Goal: Task Accomplishment & Management: Manage account settings

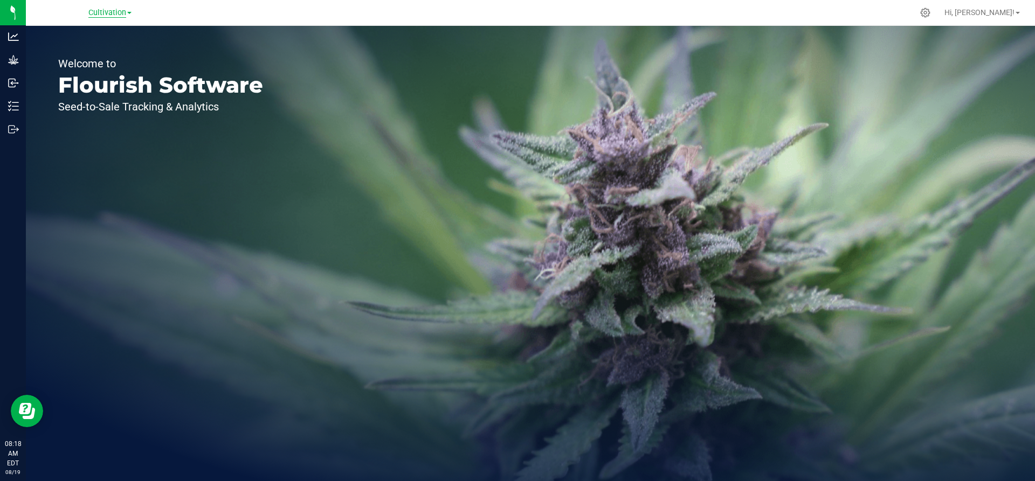
click at [110, 10] on span "Cultivation" at bounding box center [107, 13] width 38 height 10
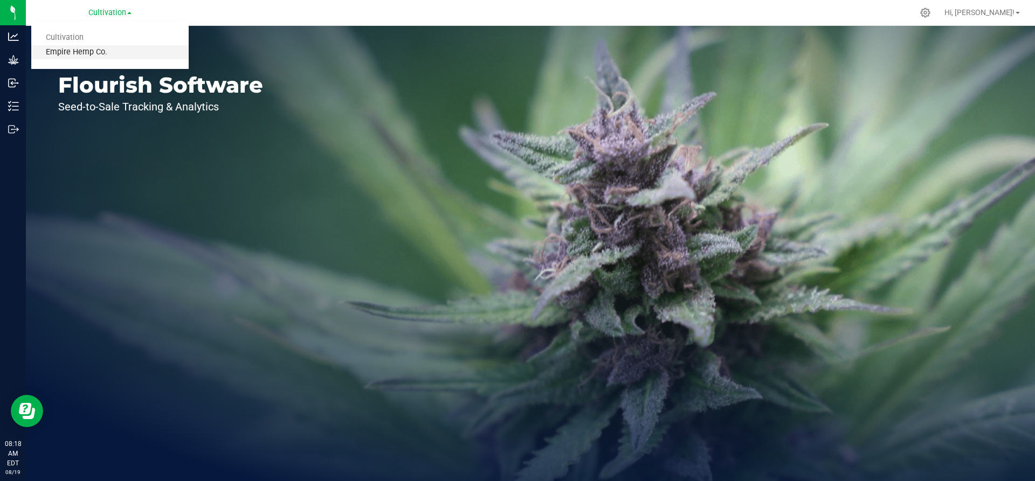
click at [106, 49] on link "Empire Hemp Co." at bounding box center [109, 52] width 157 height 15
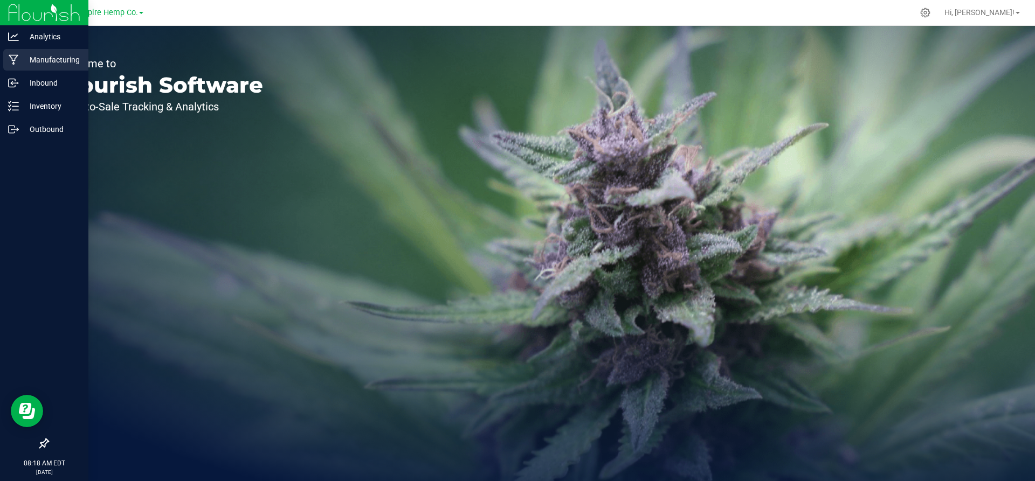
click at [15, 66] on div "Manufacturing" at bounding box center [45, 60] width 85 height 22
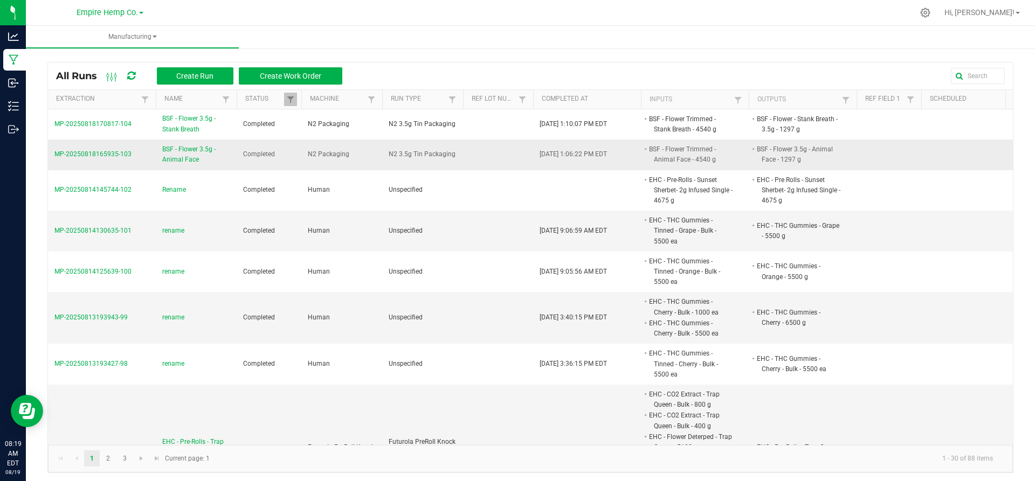
click at [205, 154] on span "BSF - Flower 3.5g - Animal Face" at bounding box center [196, 154] width 68 height 20
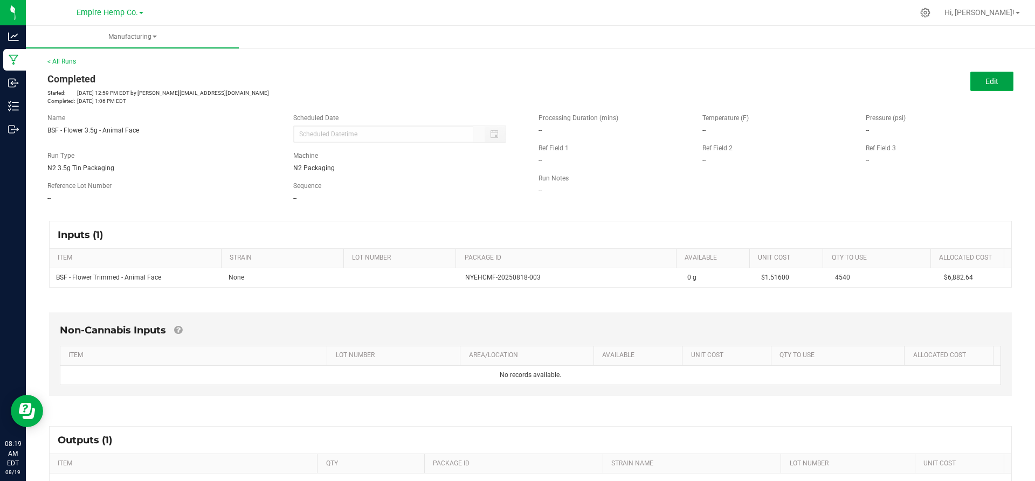
click at [984, 86] on button "Edit" at bounding box center [991, 81] width 43 height 19
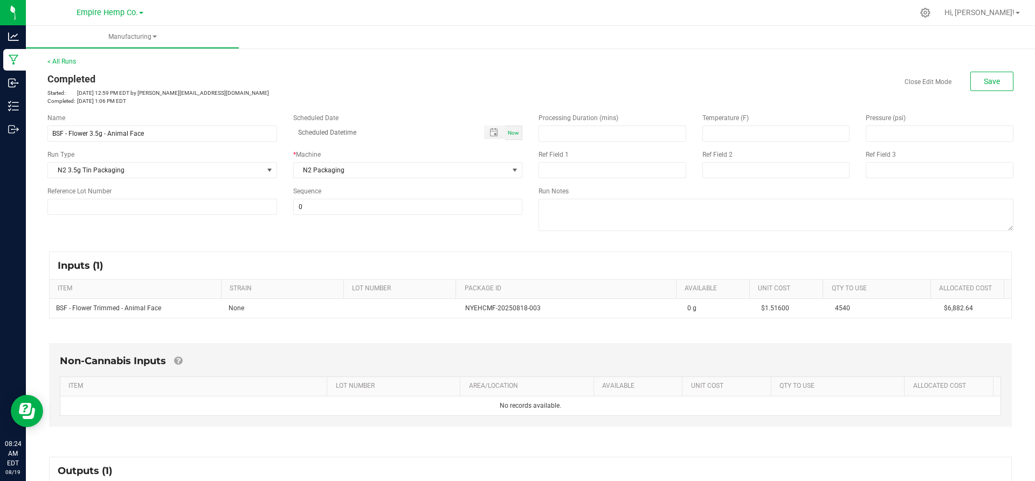
click at [310, 122] on div "Scheduled Date" at bounding box center [408, 118] width 230 height 10
drag, startPoint x: 101, startPoint y: 137, endPoint x: 88, endPoint y: 138, distance: 13.0
click at [88, 138] on input "BSF - Flower 3.5g - Animal Face" at bounding box center [162, 134] width 230 height 16
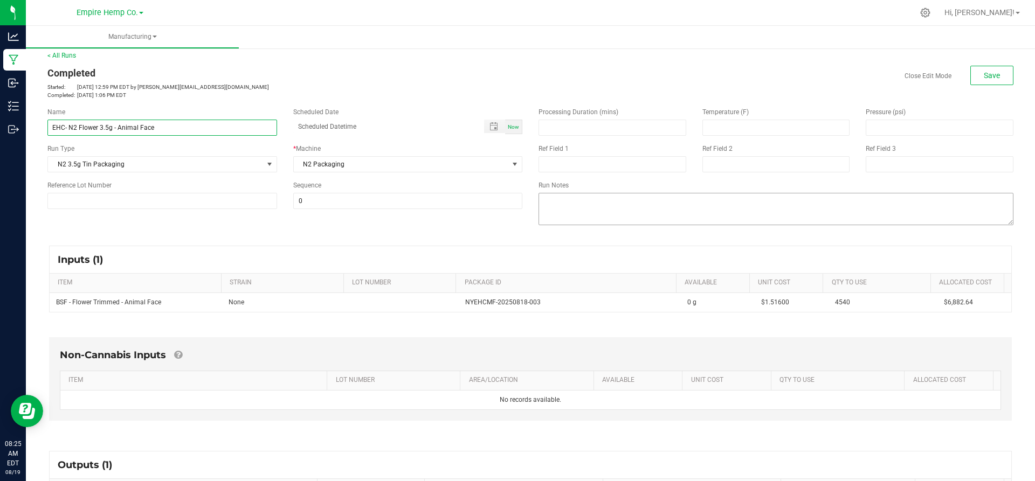
scroll to position [4, 0]
drag, startPoint x: 172, startPoint y: 134, endPoint x: 40, endPoint y: 144, distance: 132.9
click at [40, 144] on div "Name EHC- N2 Flower 3.5g - Animal Face Scheduled Date Now Run Type N2 3.5g Tin …" at bounding box center [284, 160] width 491 height 118
type input "EHC- N2 Flower 3.5g - Animal Face"
click at [980, 83] on button "Save" at bounding box center [991, 76] width 43 height 19
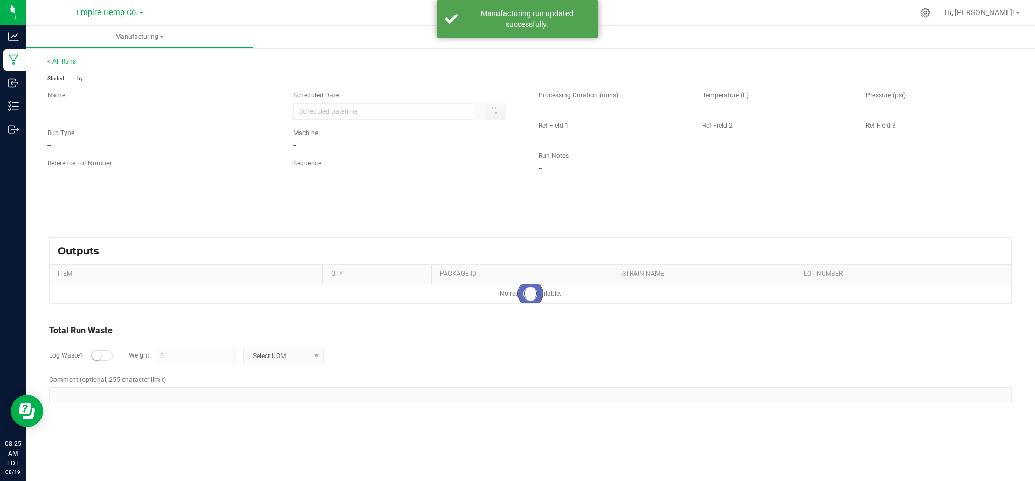
scroll to position [0, 0]
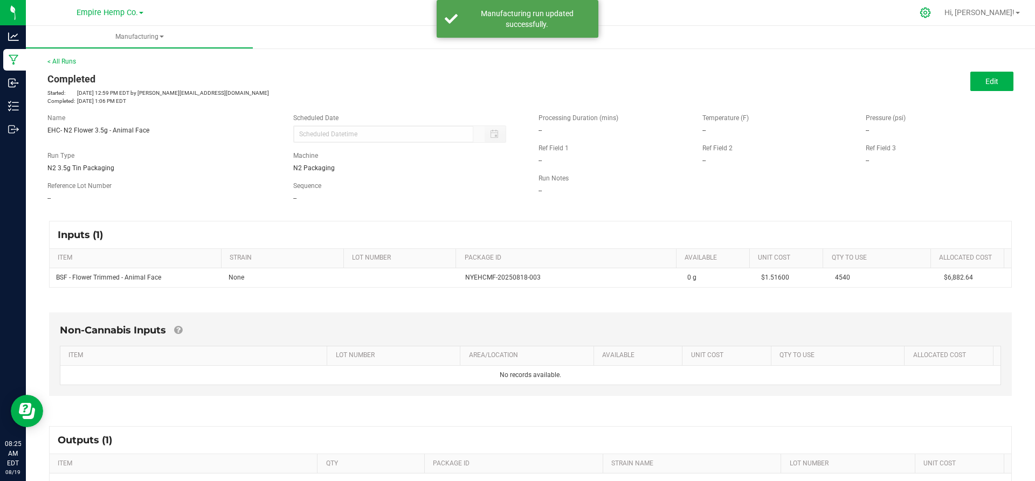
click at [931, 10] on icon at bounding box center [924, 12] width 11 height 11
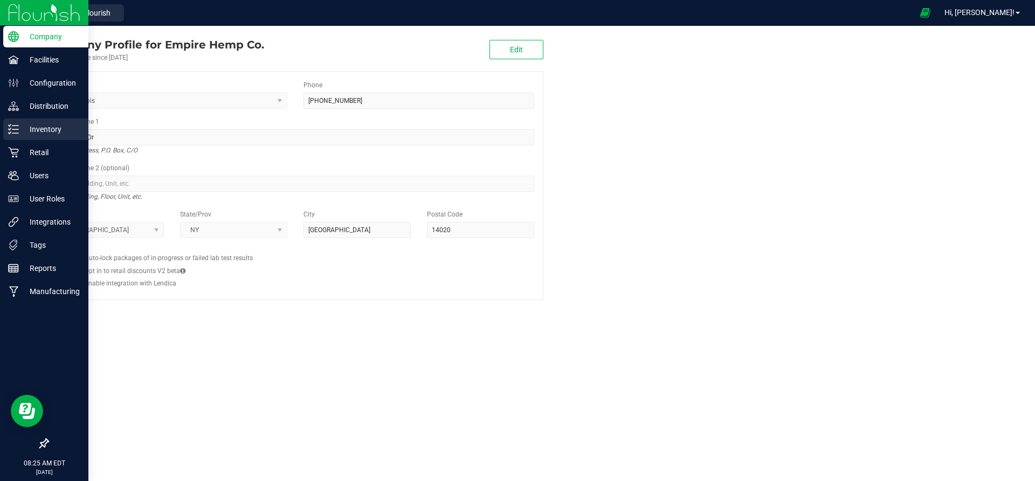
click at [40, 139] on div "Inventory" at bounding box center [45, 130] width 85 height 22
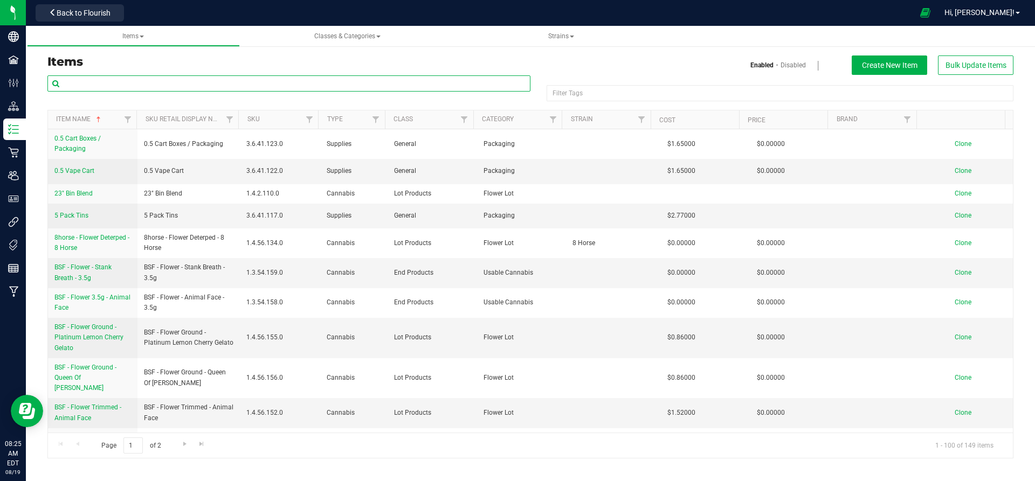
click at [177, 84] on input "text" at bounding box center [288, 83] width 483 height 16
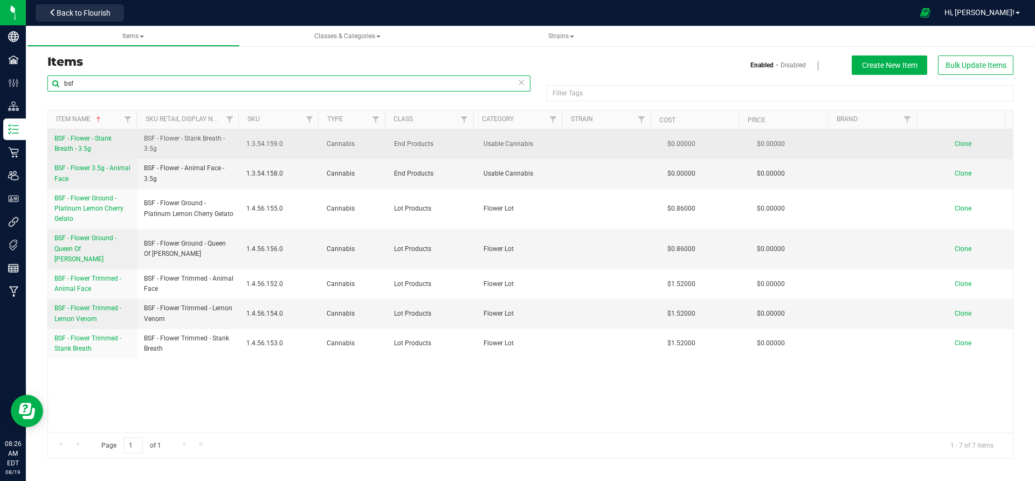
type input "bsf"
click at [94, 138] on span "BSF - Flower - Stank Breath - 3.5g" at bounding box center [82, 144] width 57 height 18
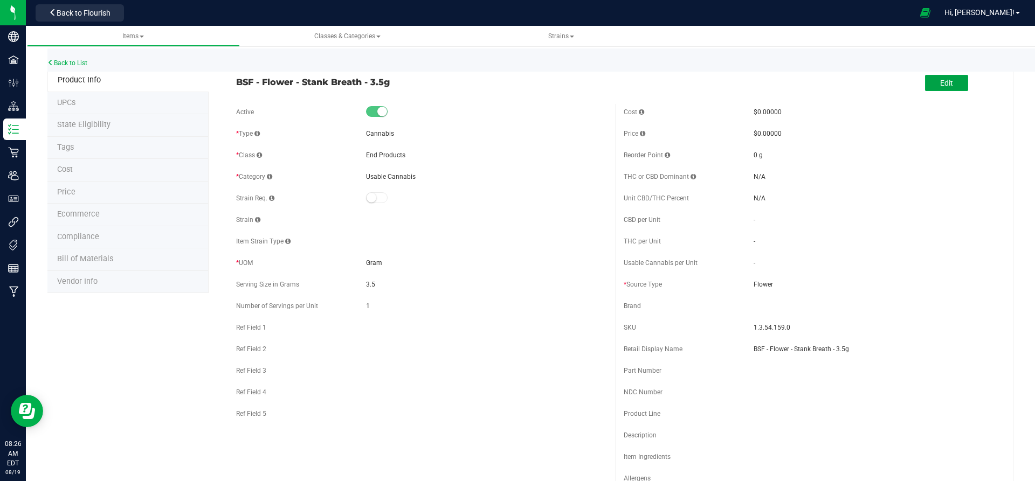
drag, startPoint x: 921, startPoint y: 77, endPoint x: 920, endPoint y: 93, distance: 16.2
click at [925, 93] on div "Edit" at bounding box center [946, 84] width 43 height 22
click at [925, 83] on button "Edit" at bounding box center [946, 83] width 43 height 16
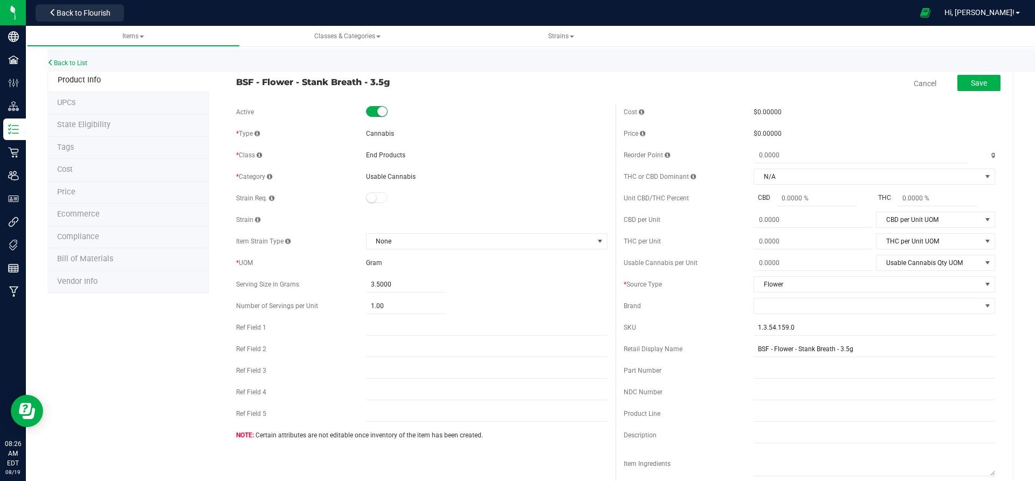
click at [360, 81] on span "BSF - Flower - Stank Breath - 3.5g" at bounding box center [421, 81] width 371 height 13
click at [362, 81] on span "BSF - Flower - Stank Breath - 3.5g" at bounding box center [421, 81] width 371 height 13
click at [364, 81] on span "BSF - Flower - Stank Breath - 3.5g" at bounding box center [421, 81] width 371 height 13
click at [365, 81] on span "BSF - Flower - Stank Breath - 3.5g" at bounding box center [421, 81] width 371 height 13
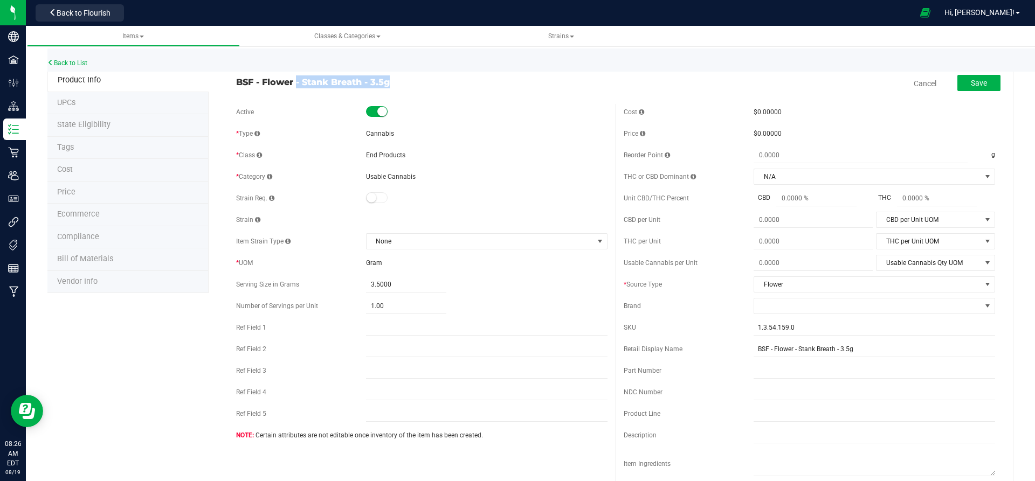
click at [365, 81] on span "BSF - Flower - Stank Breath - 3.5g" at bounding box center [421, 81] width 371 height 13
click at [368, 82] on span "BSF - Flower - Stank Breath - 3.5g" at bounding box center [421, 81] width 371 height 13
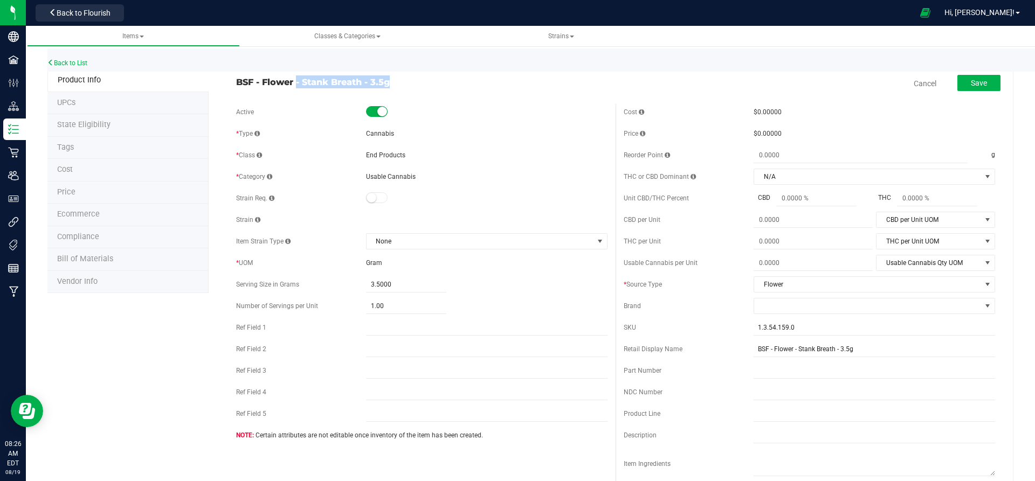
click at [368, 82] on span "BSF - Flower - Stank Breath - 3.5g" at bounding box center [421, 81] width 371 height 13
click at [366, 84] on span "BSF - Flower - Stank Breath - 3.5g" at bounding box center [421, 81] width 371 height 13
click at [374, 77] on span "BSF - Flower - Stank Breath - 3.5g" at bounding box center [421, 81] width 371 height 13
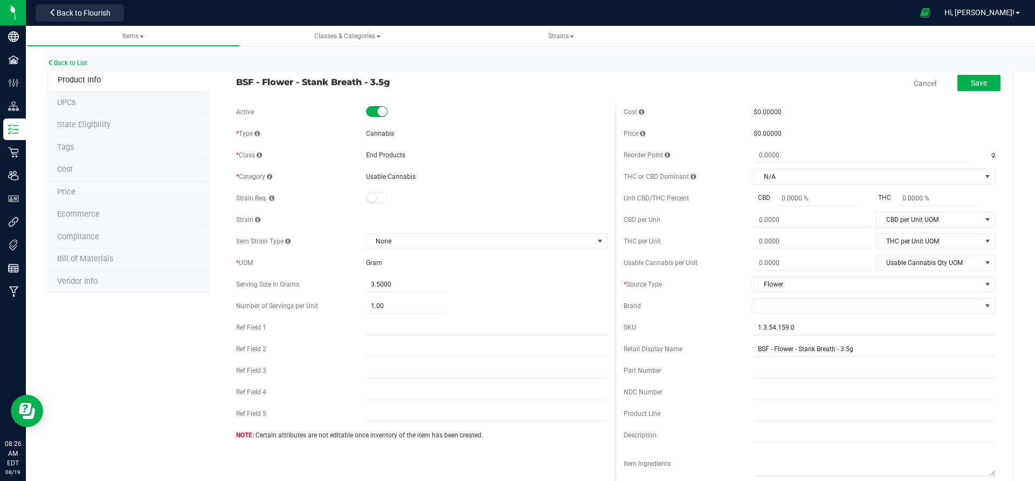
click at [374, 77] on span "BSF - Flower - Stank Breath - 3.5g" at bounding box center [421, 81] width 371 height 13
click at [375, 107] on span at bounding box center [377, 111] width 22 height 11
click at [373, 88] on div "BSF - Flower - Stank Breath - 3.5g Cancel Save" at bounding box center [615, 83] width 775 height 27
click at [369, 101] on form "BSF - Flower - Stank Breath - 3.5g Cancel Save Active * Type Cannabis * Class" at bounding box center [615, 478] width 775 height 817
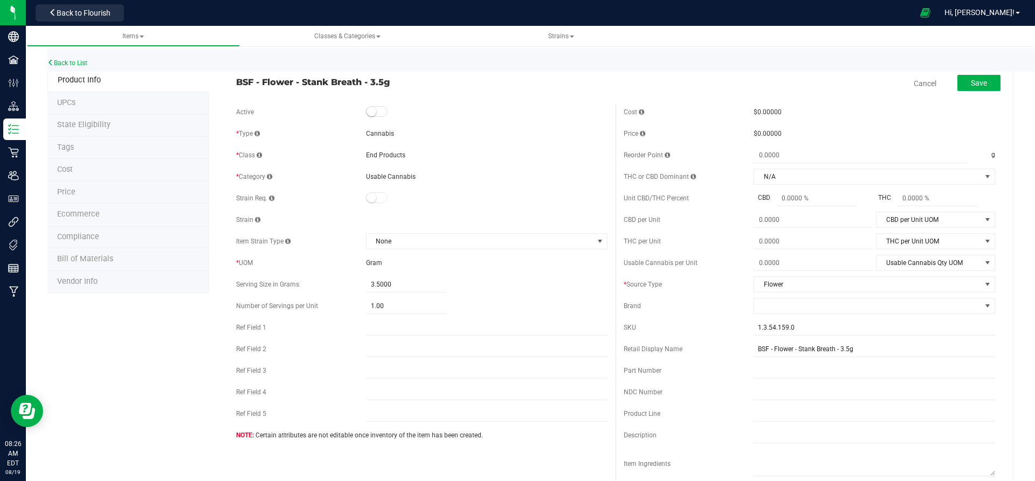
click at [369, 108] on small at bounding box center [371, 112] width 10 height 10
click at [145, 94] on li "UPCs" at bounding box center [127, 102] width 161 height 23
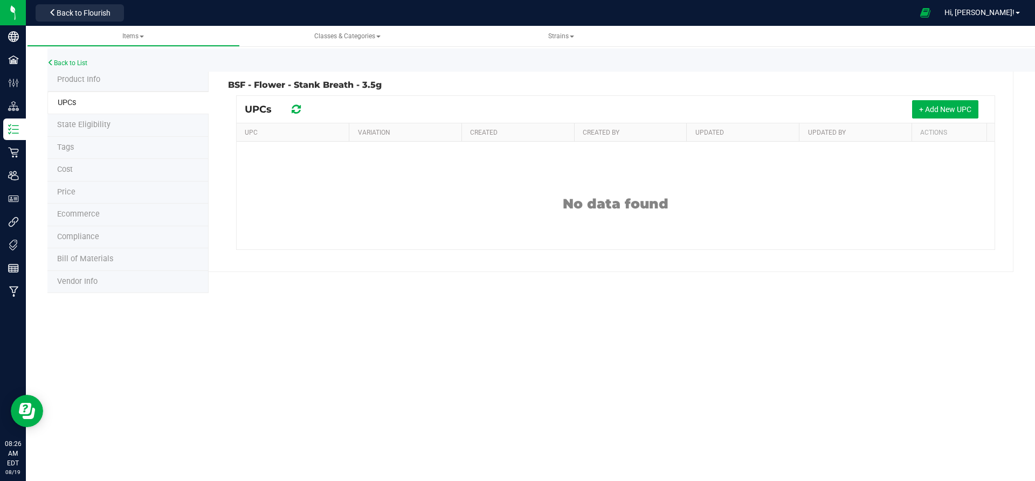
click at [136, 117] on li "State Eligibility" at bounding box center [127, 125] width 161 height 23
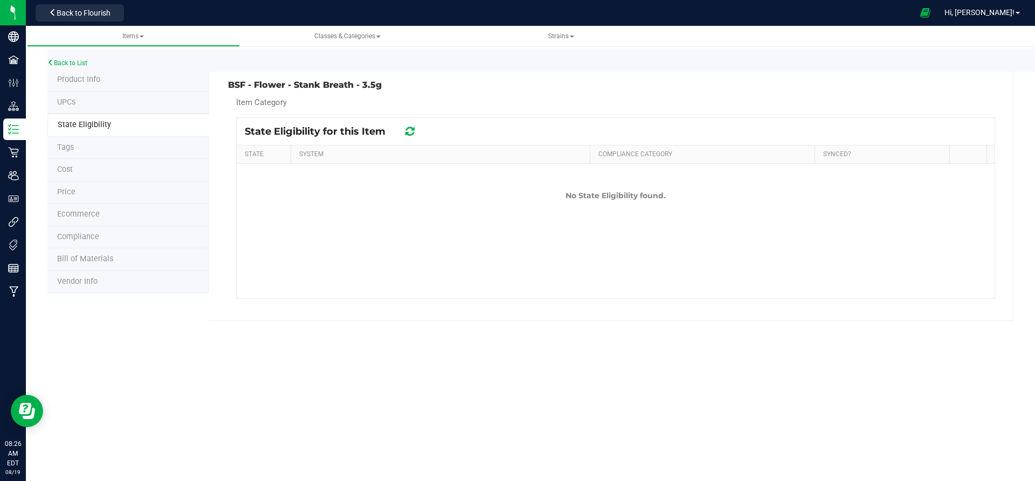
click at [144, 76] on li "Product Info" at bounding box center [127, 80] width 161 height 23
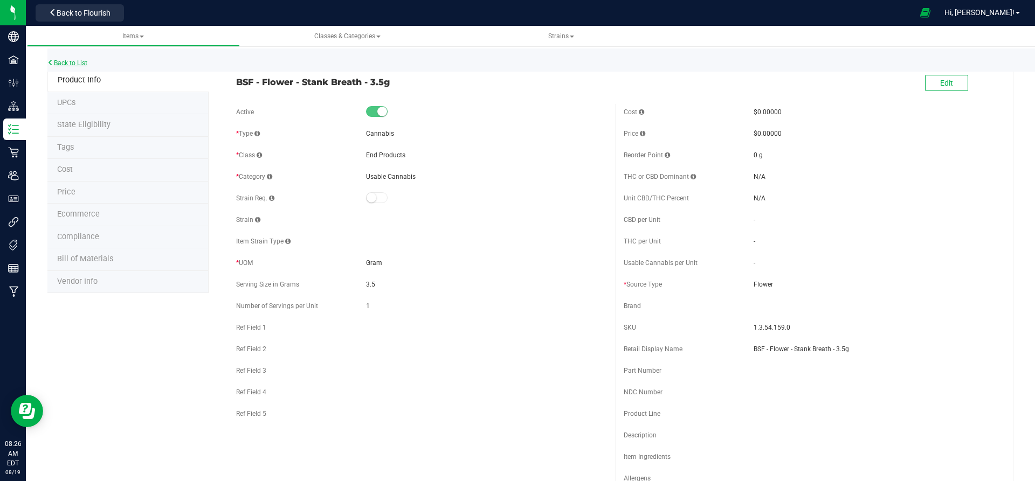
click at [84, 60] on link "Back to List" at bounding box center [67, 63] width 40 height 8
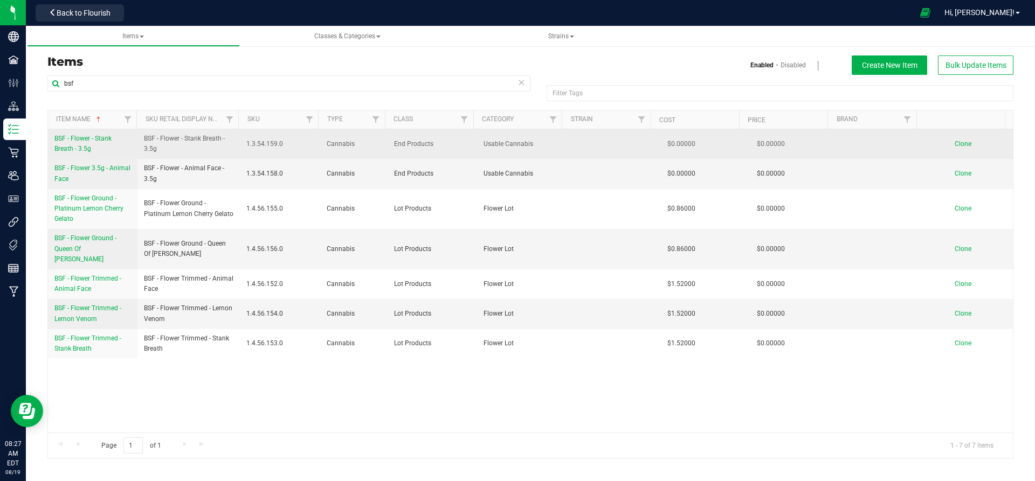
click at [955, 145] on span "Clone" at bounding box center [962, 144] width 17 height 8
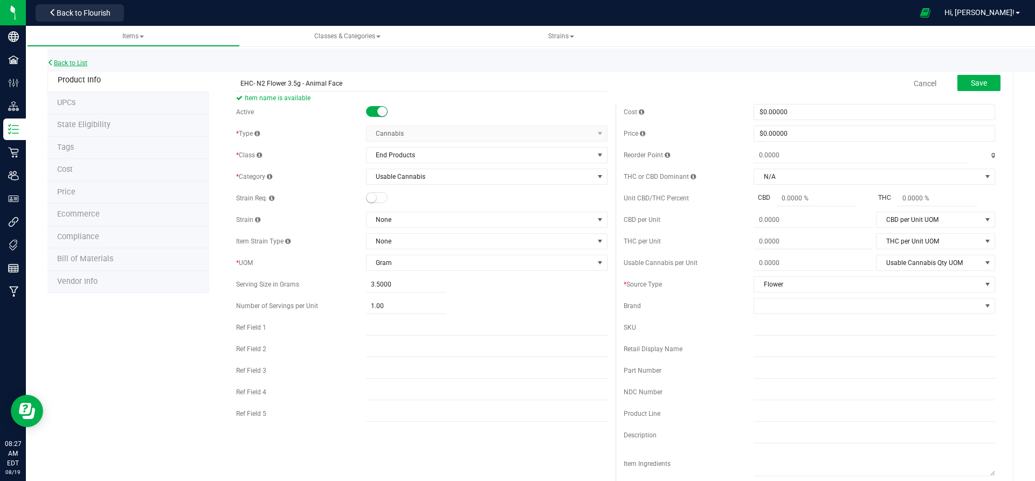
type input "EHC- N2 Flower 3.5g - Animal Face"
click at [84, 64] on link "Back to List" at bounding box center [67, 63] width 40 height 8
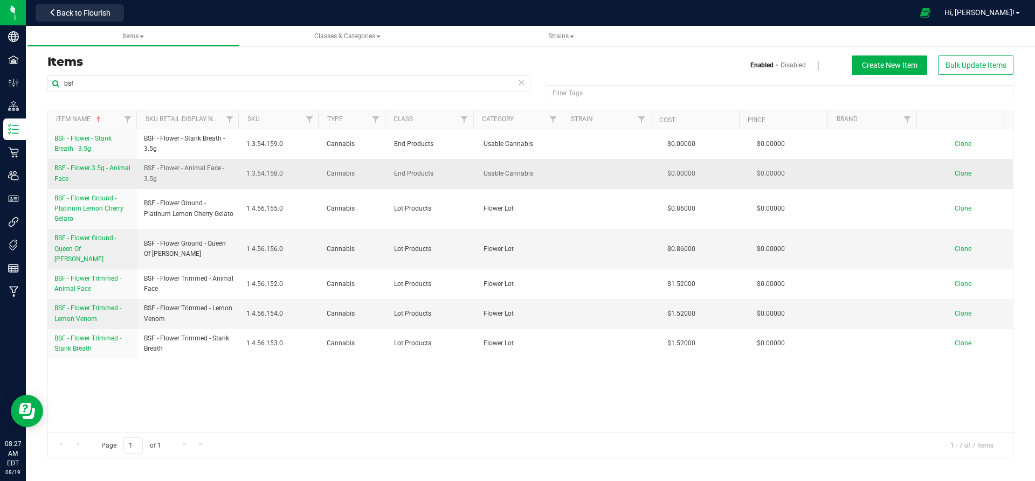
click at [963, 179] on td "Clone" at bounding box center [967, 174] width 89 height 30
click at [957, 176] on span "Clone" at bounding box center [962, 174] width 17 height 8
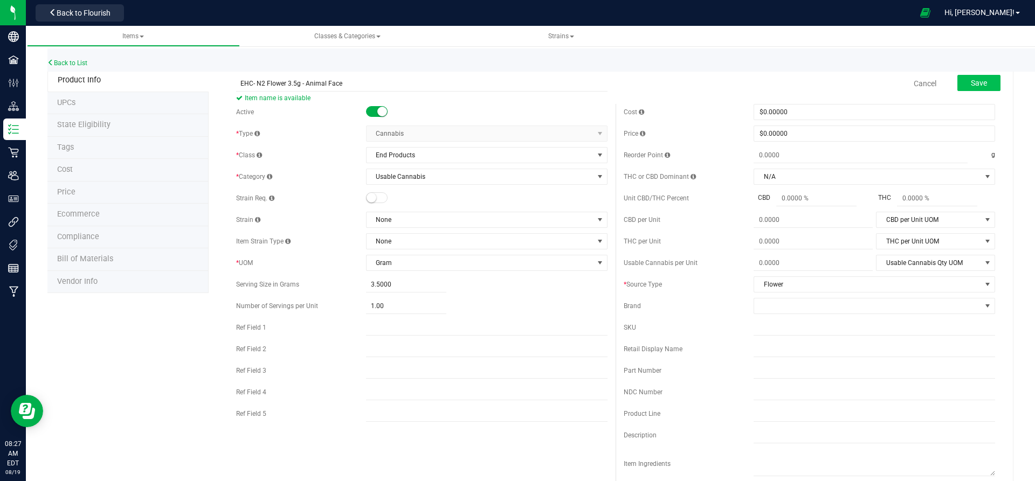
type input "EHC- N2 Flower 3.5g - Animal Face"
click at [957, 81] on button "Save" at bounding box center [978, 83] width 43 height 16
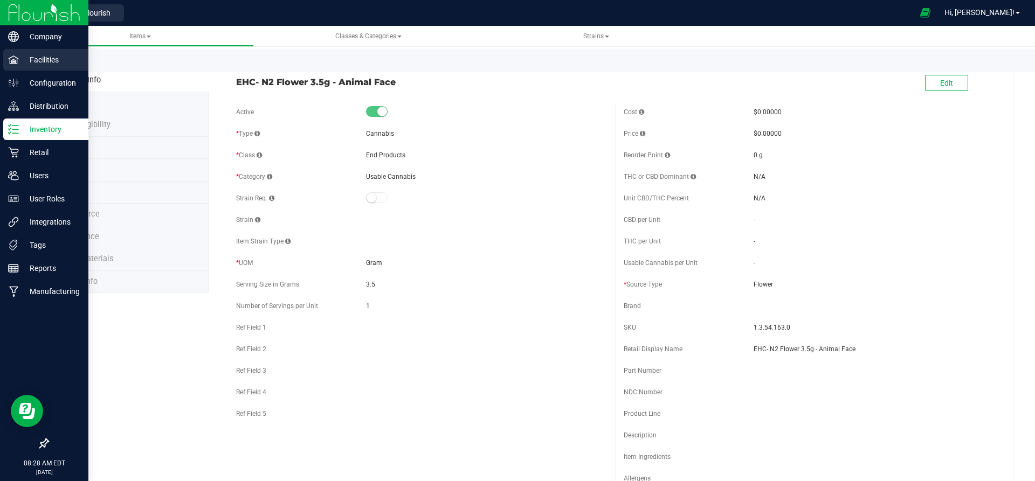
click at [21, 58] on p "Facilities" at bounding box center [51, 59] width 65 height 13
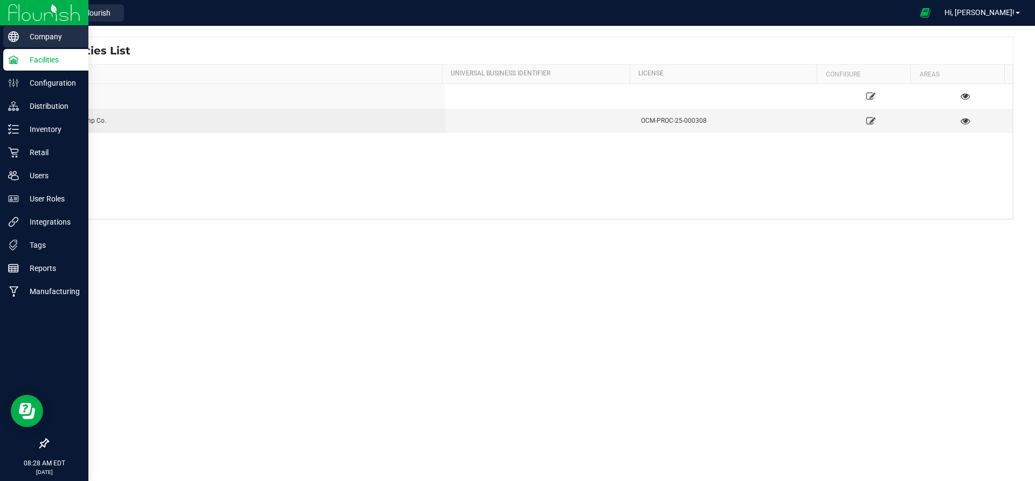
click at [43, 37] on p "Company" at bounding box center [51, 36] width 65 height 13
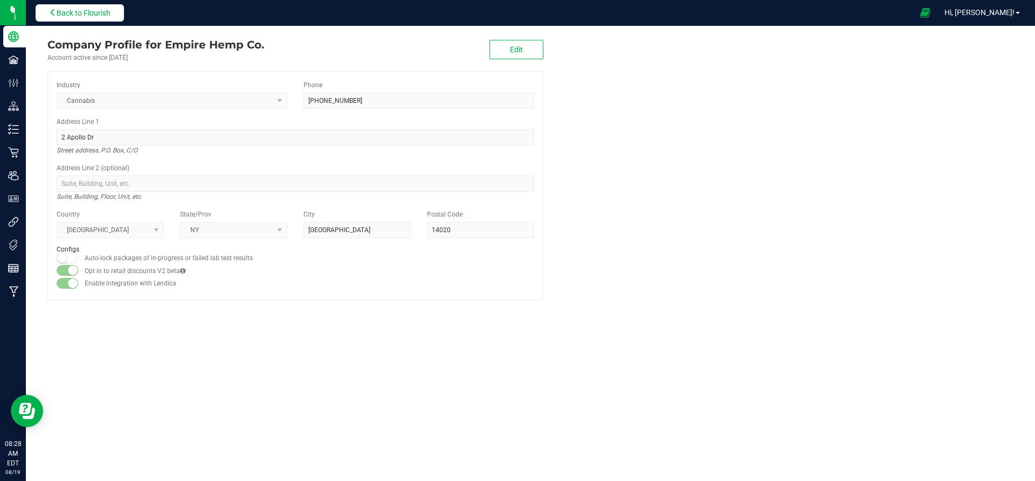
click at [66, 5] on button "Back to Flourish" at bounding box center [80, 12] width 88 height 17
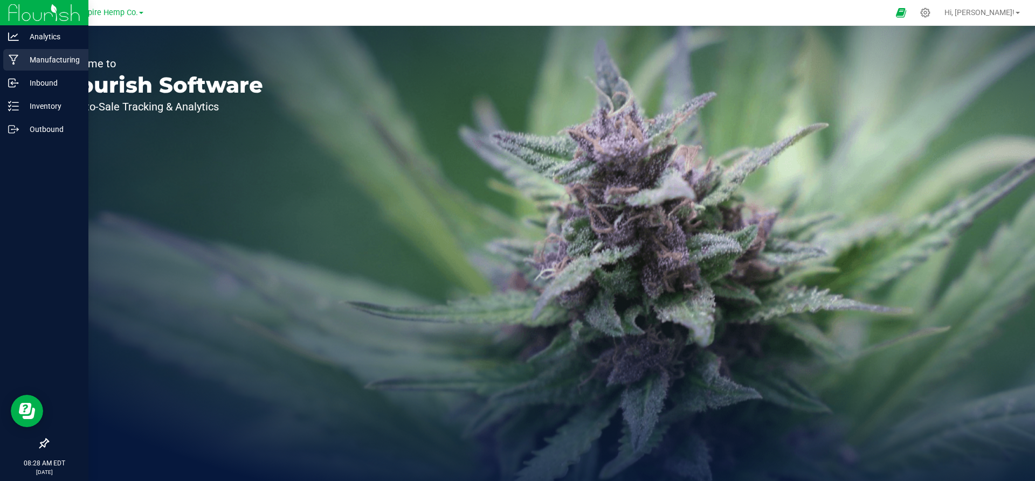
click at [20, 53] on p "Manufacturing" at bounding box center [51, 59] width 65 height 13
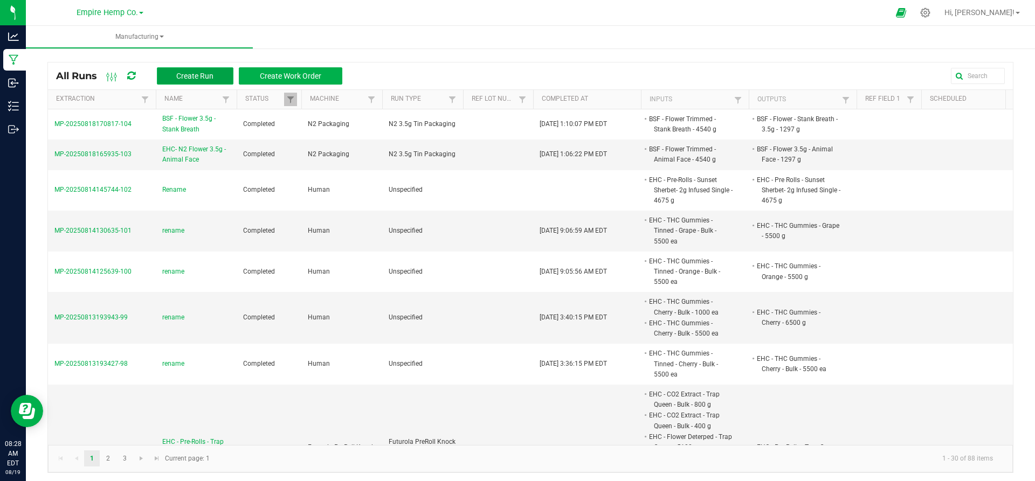
click at [180, 73] on span "Create Run" at bounding box center [194, 76] width 37 height 9
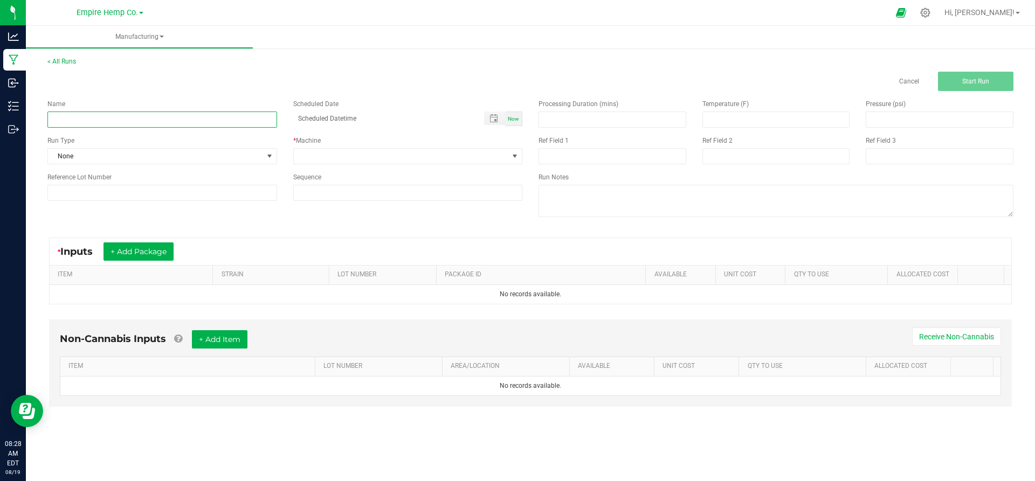
click at [162, 115] on input at bounding box center [162, 120] width 230 height 16
type input "Rename"
click at [334, 159] on span at bounding box center [401, 156] width 215 height 15
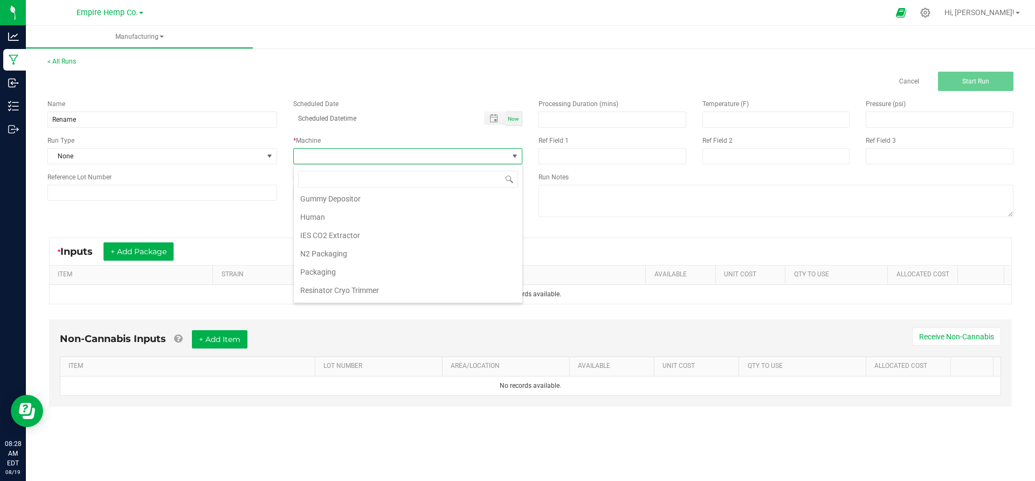
scroll to position [79, 0]
click at [341, 216] on li "Human" at bounding box center [408, 215] width 228 height 18
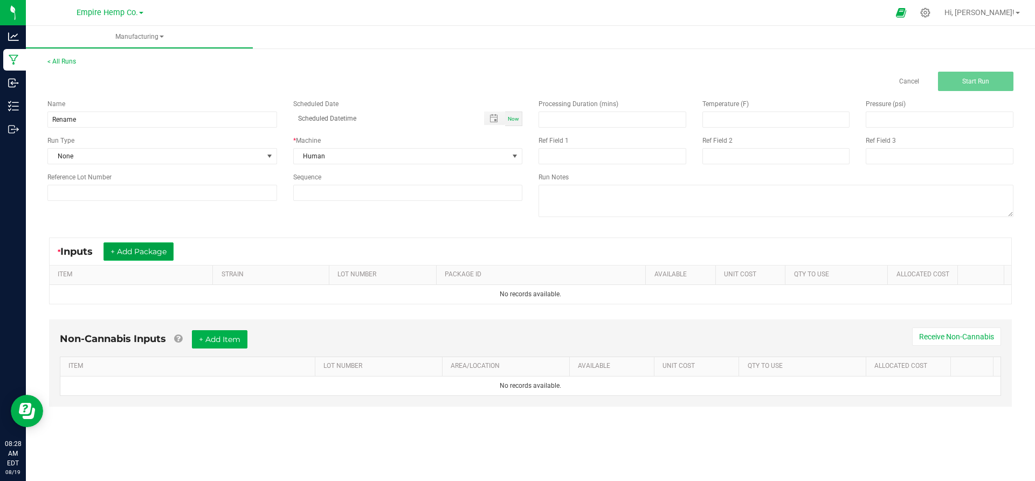
click at [169, 252] on button "+ Add Package" at bounding box center [138, 251] width 70 height 18
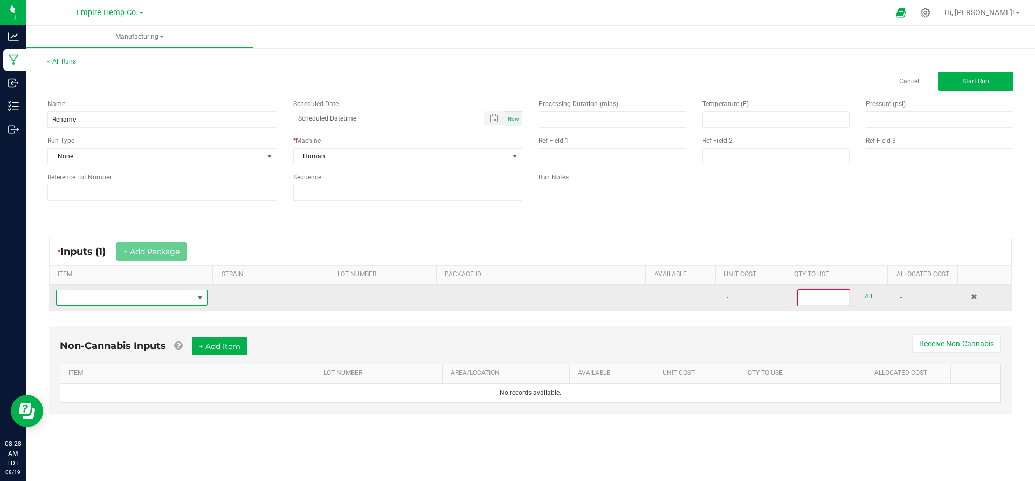
click at [158, 302] on span "NO DATA FOUND" at bounding box center [125, 297] width 137 height 15
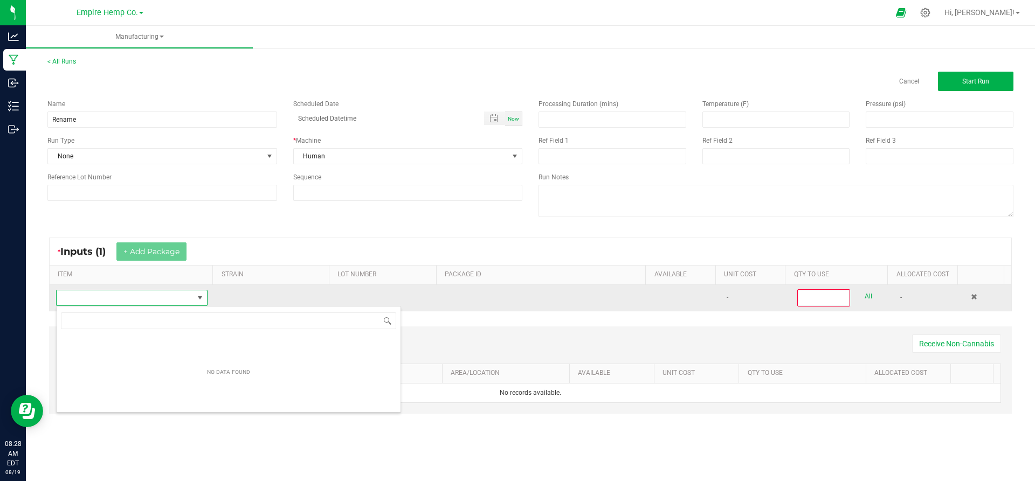
scroll to position [16, 149]
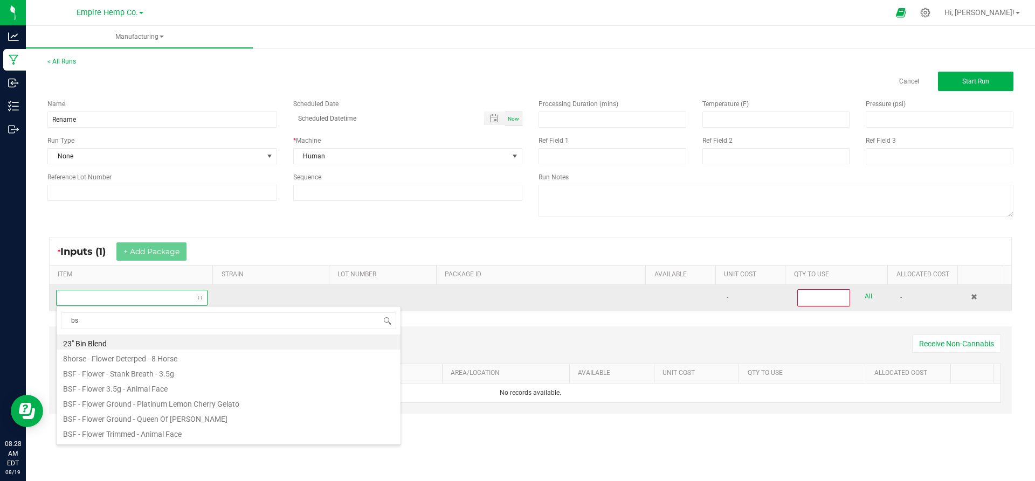
type input "bsf"
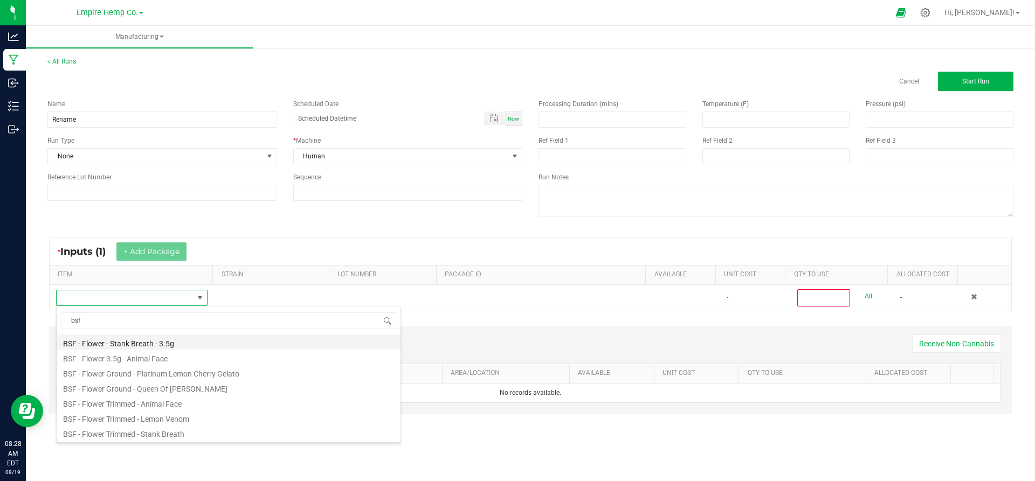
click at [151, 343] on li "BSF - Flower - Stank Breath - 3.5g" at bounding box center [229, 342] width 344 height 15
type input "0"
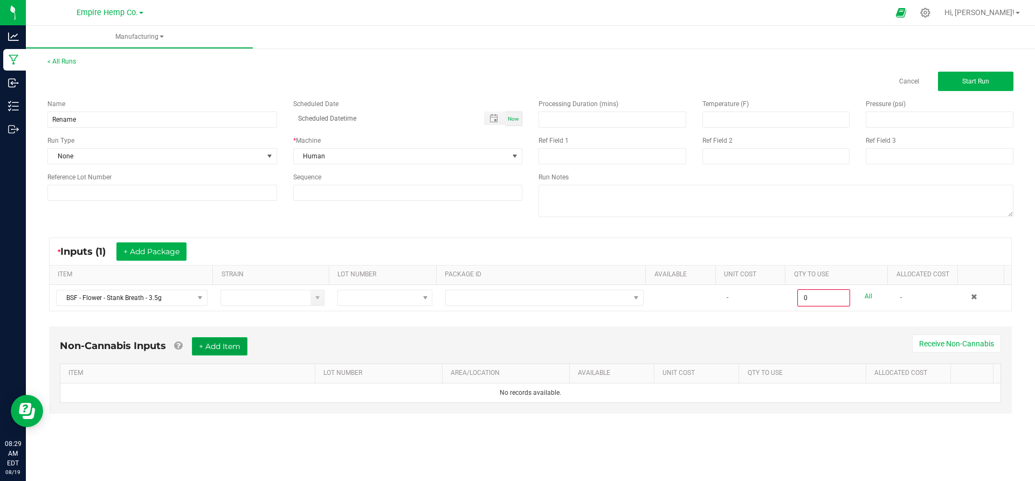
click at [229, 342] on button "+ Add Item" at bounding box center [219, 346] width 55 height 18
click at [64, 60] on link "< All Runs" at bounding box center [61, 62] width 29 height 8
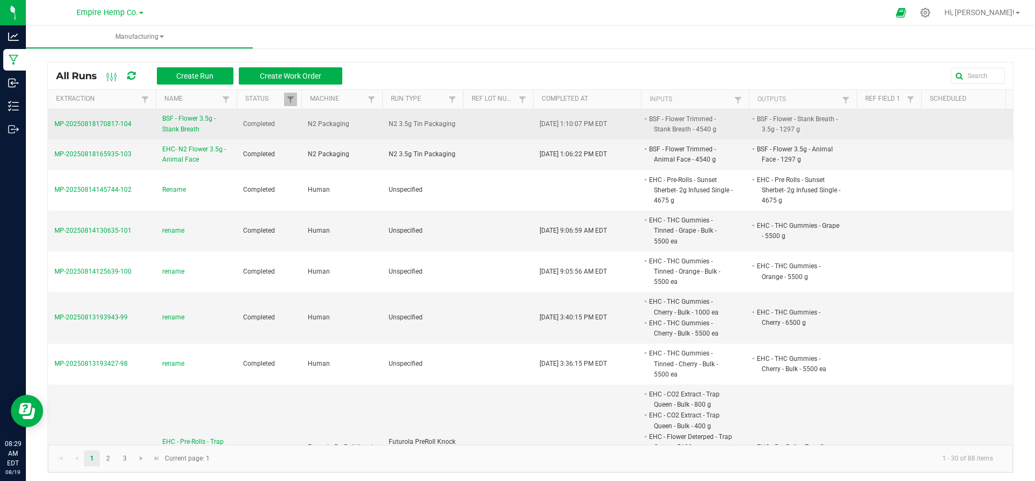
click at [192, 129] on span "BSF - Flower 3.5g - Stank Breath" at bounding box center [196, 124] width 68 height 20
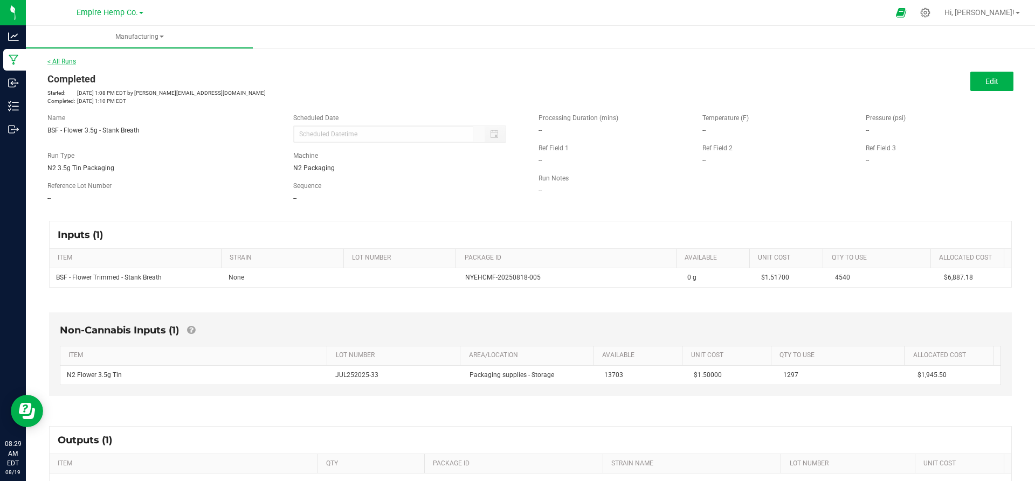
click at [71, 59] on link "< All Runs" at bounding box center [61, 62] width 29 height 8
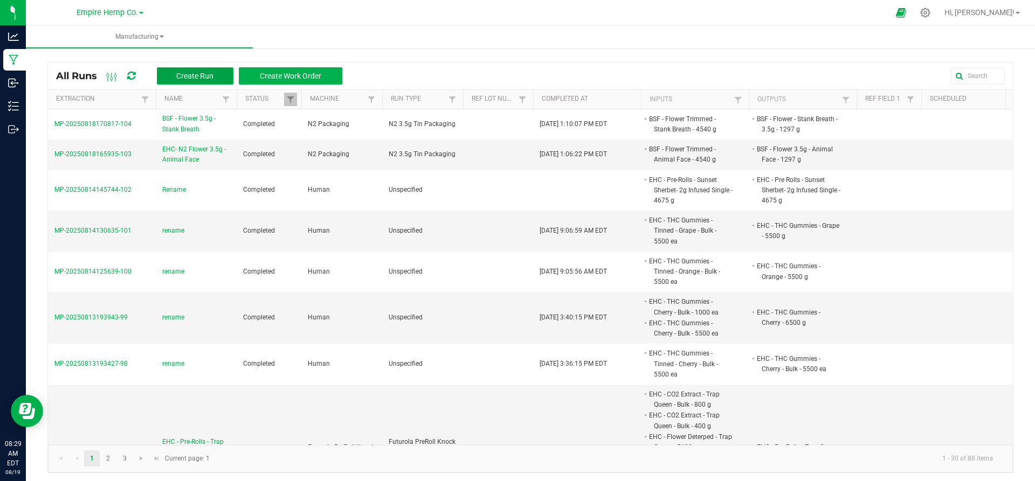
click at [177, 73] on span "Create Run" at bounding box center [194, 76] width 37 height 9
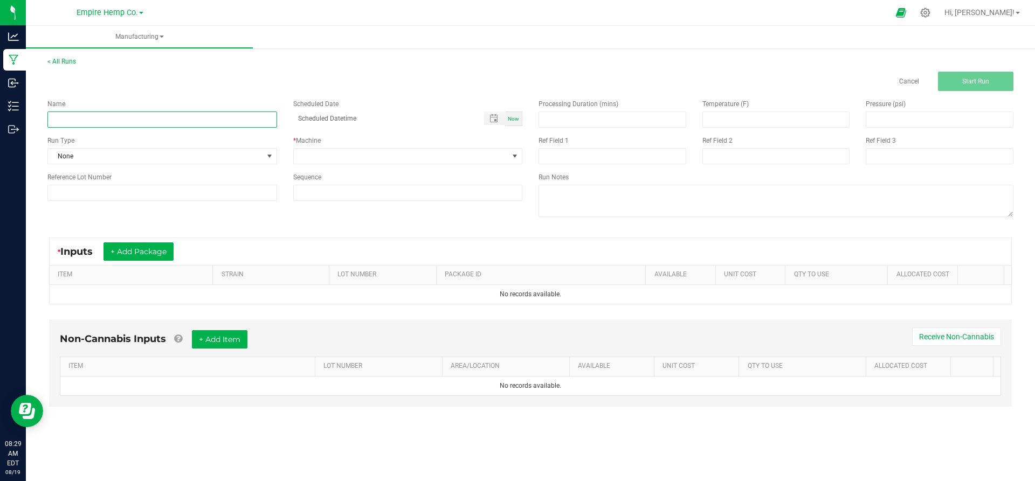
click at [140, 119] on input at bounding box center [162, 120] width 230 height 16
paste input "EHC- N2 Flower 3.5g - Animal Face"
type input "EHC- N2 Flower 3.5g - Animal Face"
click at [138, 163] on span "None" at bounding box center [155, 156] width 215 height 15
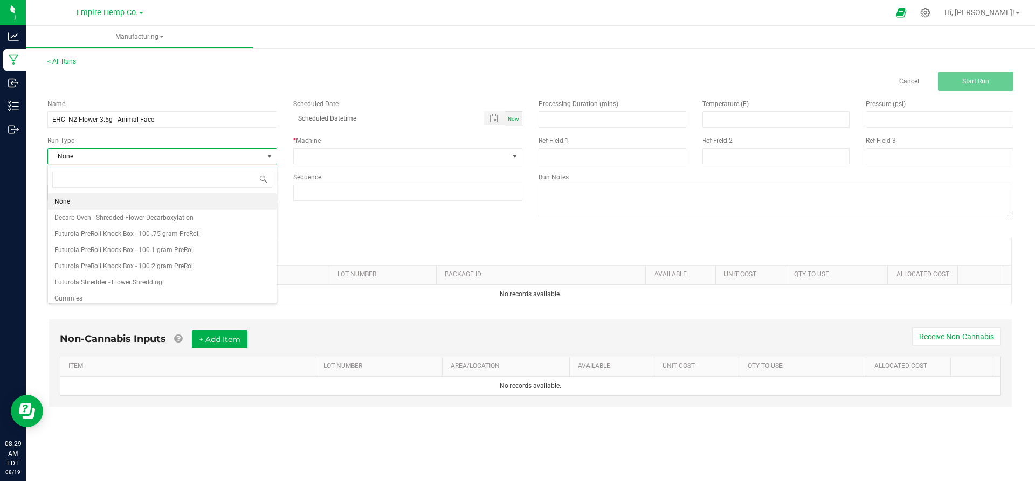
scroll to position [16, 229]
click at [316, 161] on span at bounding box center [401, 156] width 215 height 15
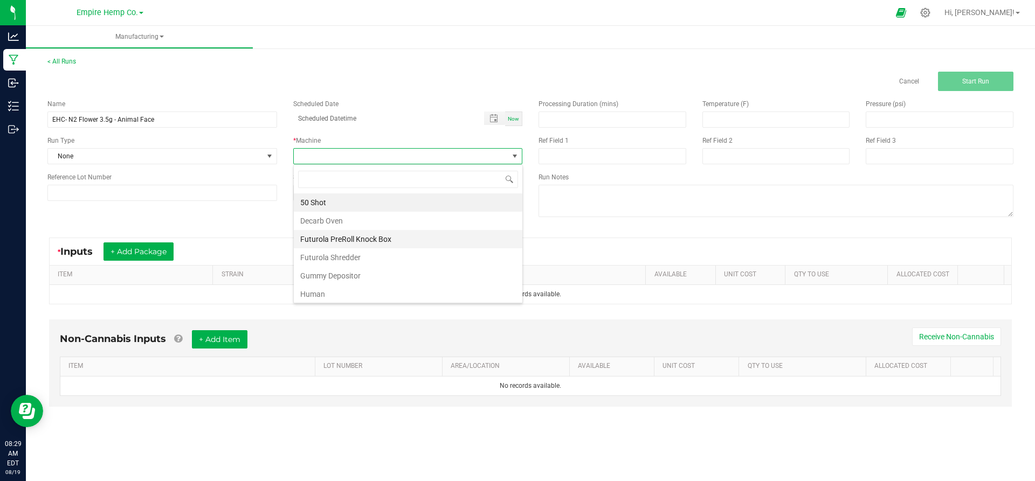
scroll to position [30, 0]
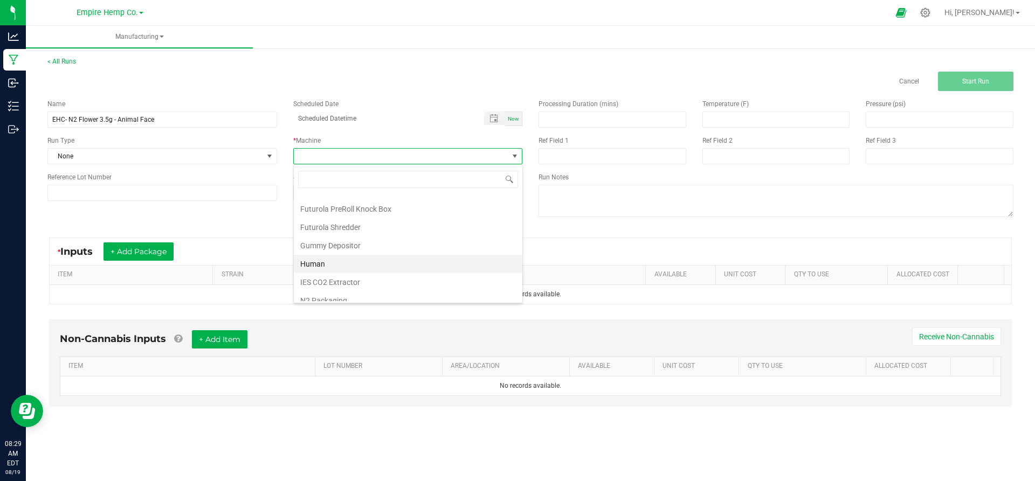
click at [313, 272] on li "Human" at bounding box center [408, 264] width 228 height 18
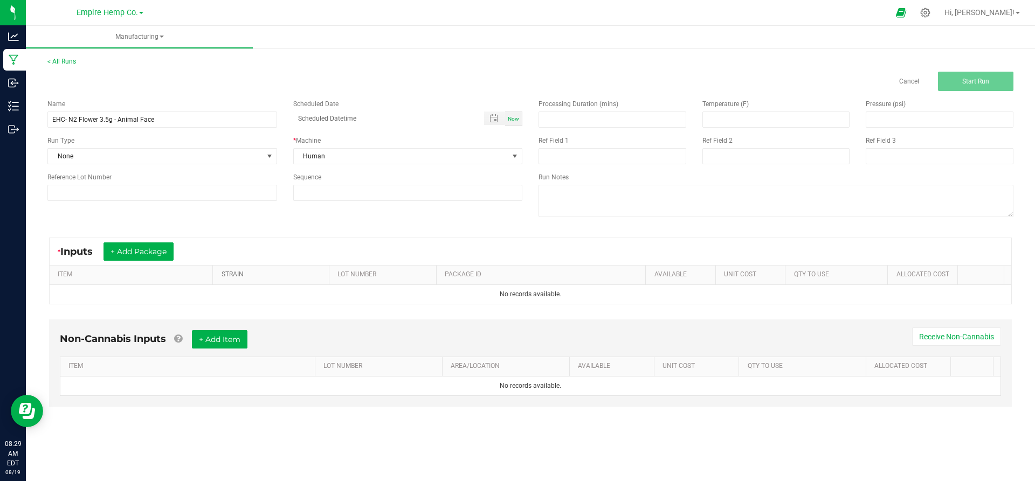
click at [313, 272] on link "STRAIN" at bounding box center [272, 274] width 103 height 9
click at [158, 245] on button "+ Add Package" at bounding box center [138, 251] width 70 height 18
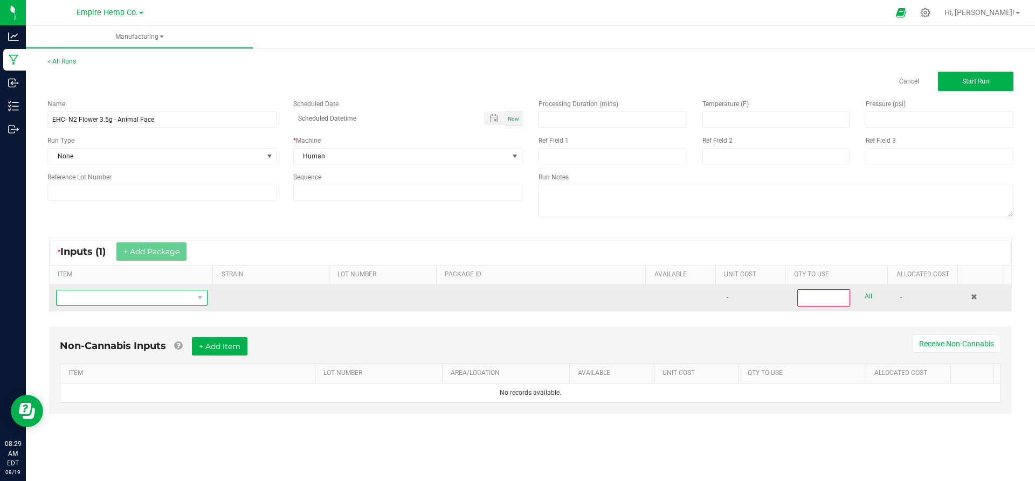
click at [141, 291] on span "NO DATA FOUND" at bounding box center [125, 297] width 137 height 15
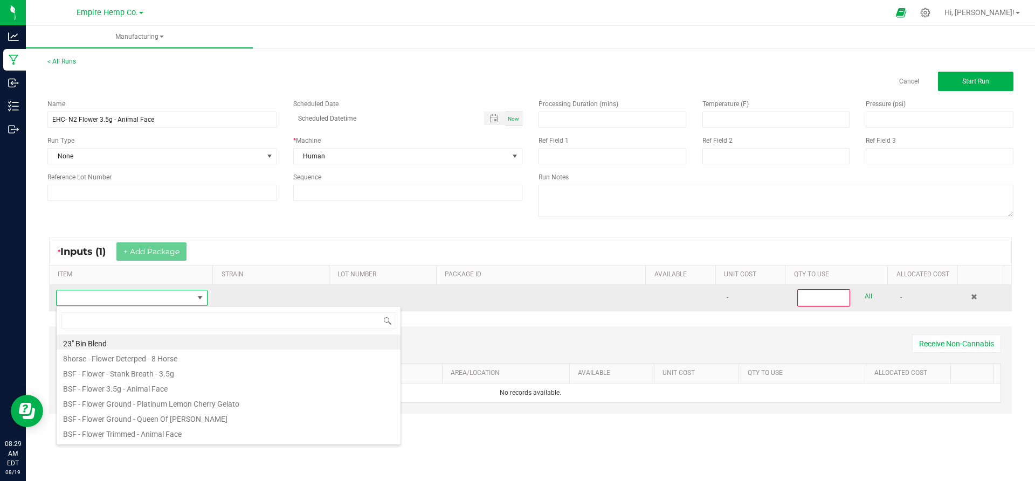
scroll to position [16, 149]
type input "bsf"
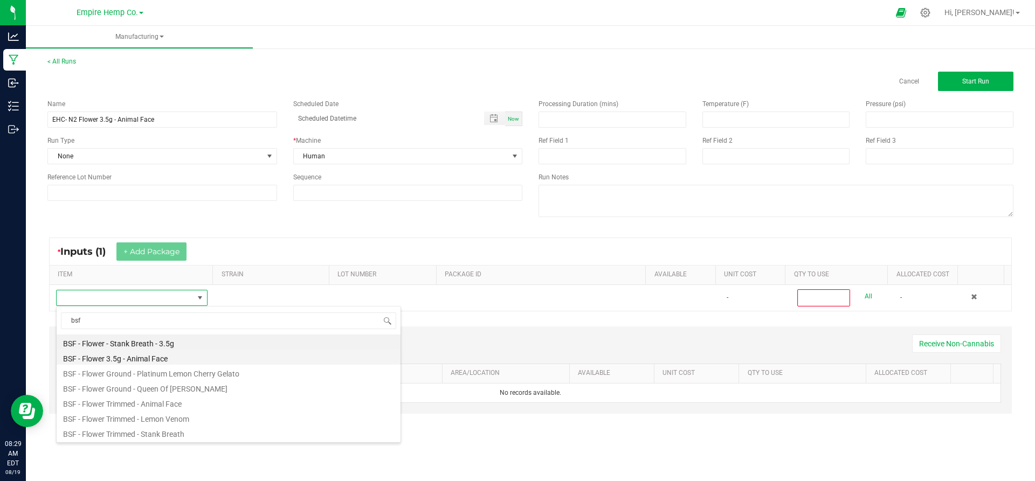
click at [147, 356] on li "BSF - Flower 3.5g - Animal Face" at bounding box center [229, 357] width 344 height 15
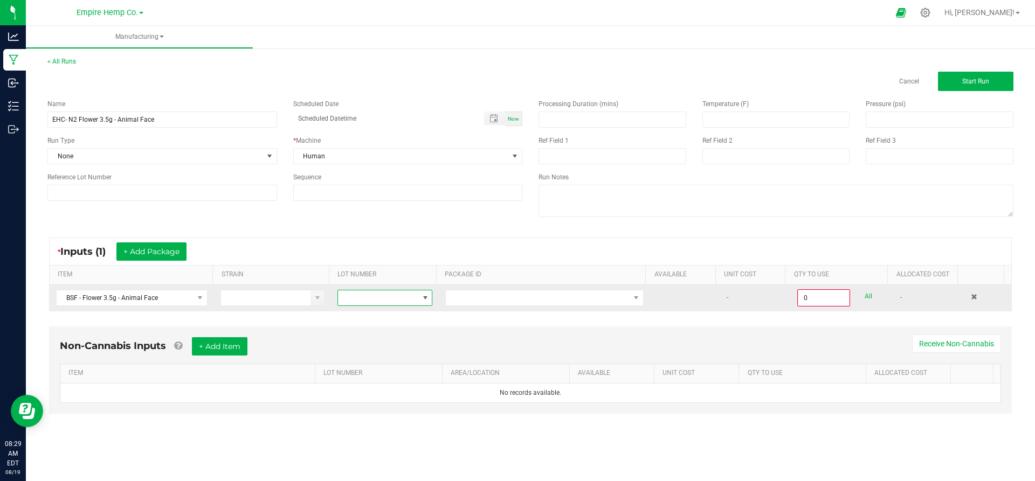
click at [424, 299] on span at bounding box center [425, 298] width 9 height 9
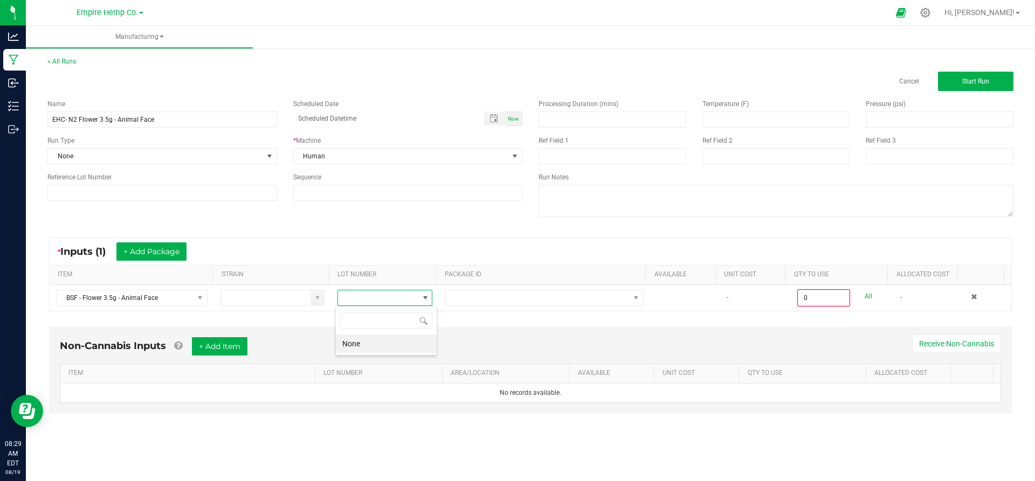
scroll to position [16, 94]
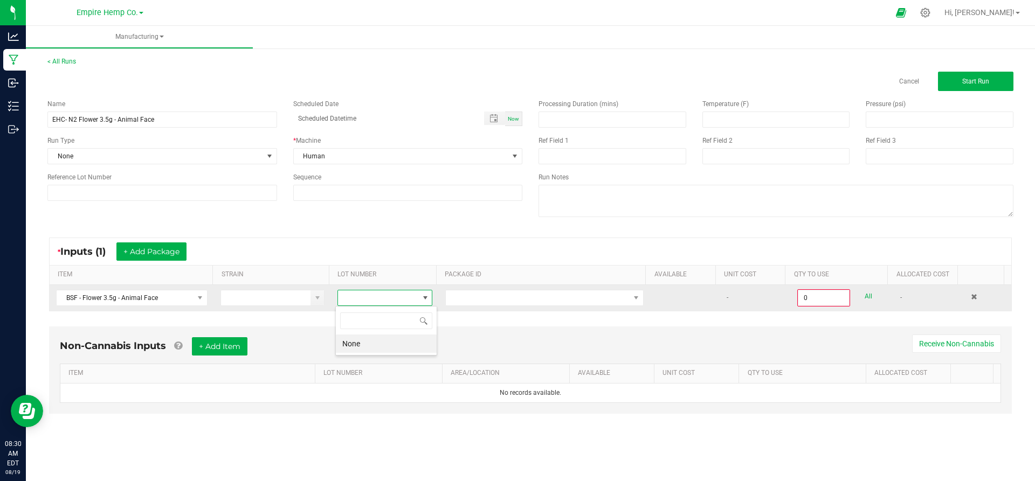
drag, startPoint x: 406, startPoint y: 337, endPoint x: 473, endPoint y: 310, distance: 72.3
click at [473, 310] on body "Analytics Manufacturing Inbound Inventory Outbound 08:30 AM EDT [DATE] 08/19 Em…" at bounding box center [517, 240] width 1035 height 481
click at [472, 302] on span at bounding box center [538, 297] width 184 height 15
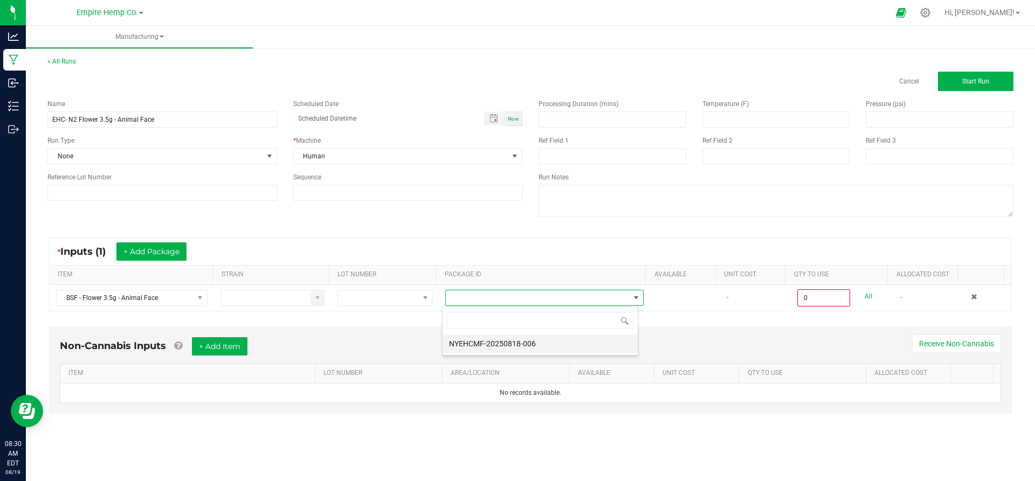
click at [471, 341] on li "NYEHCMF-20250818-006" at bounding box center [539, 344] width 195 height 18
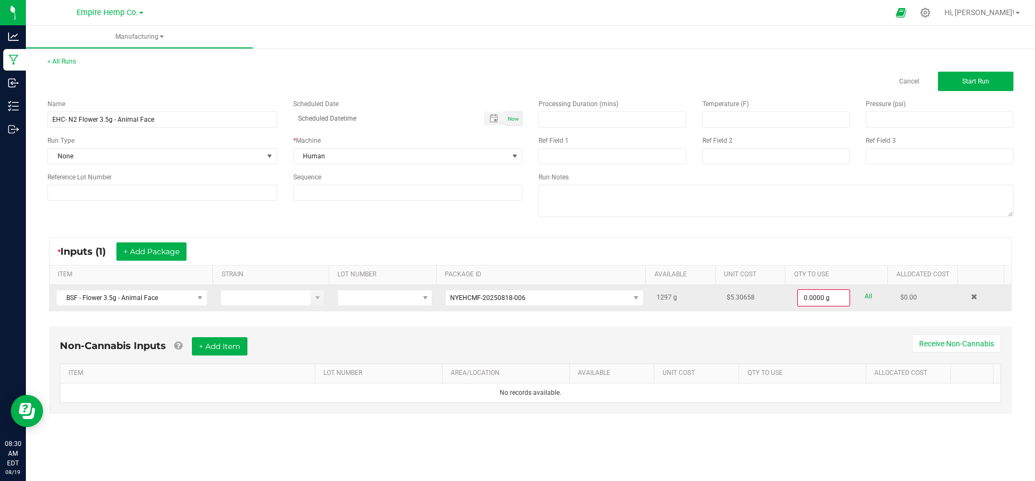
click at [864, 297] on link "All" at bounding box center [868, 296] width 8 height 15
type input "1297.0000 g"
click at [239, 344] on button "+ Add Item" at bounding box center [219, 345] width 55 height 18
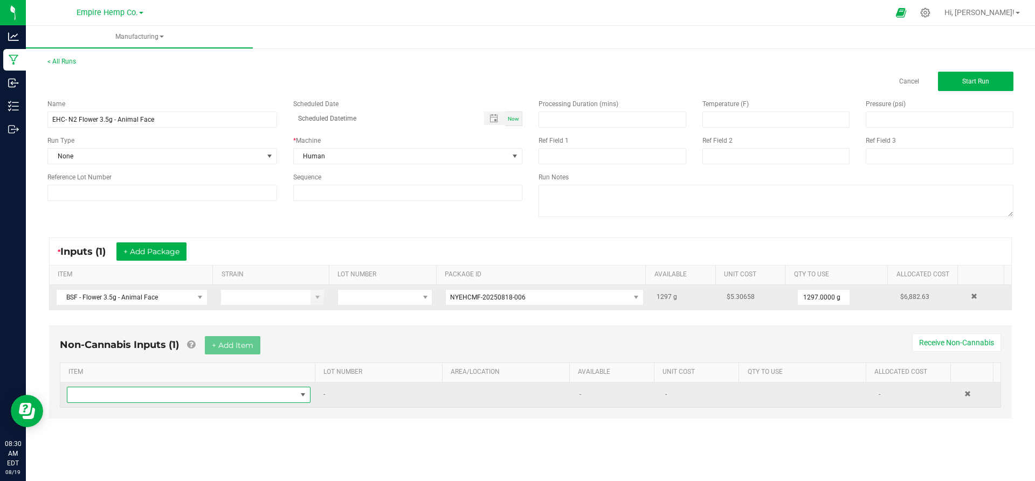
click at [230, 400] on span "NO DATA FOUND" at bounding box center [181, 394] width 229 height 15
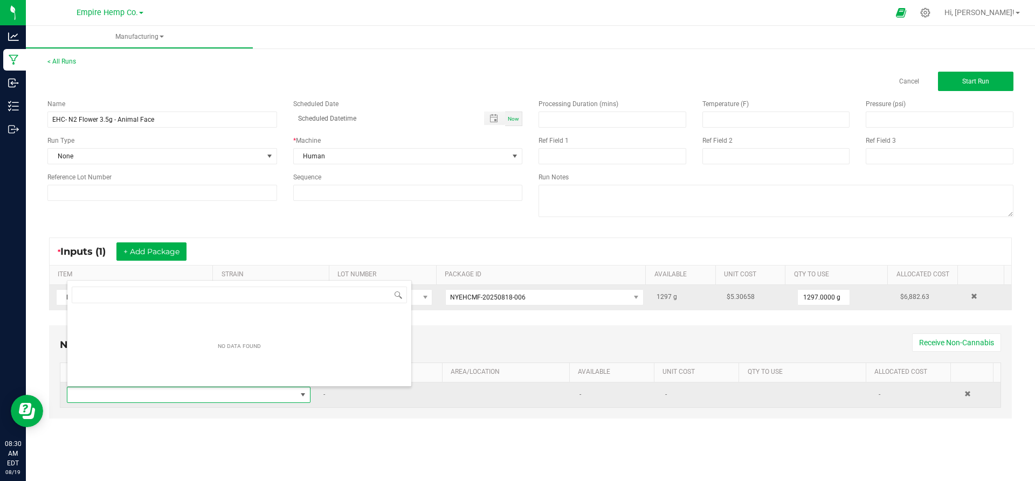
scroll to position [16, 239]
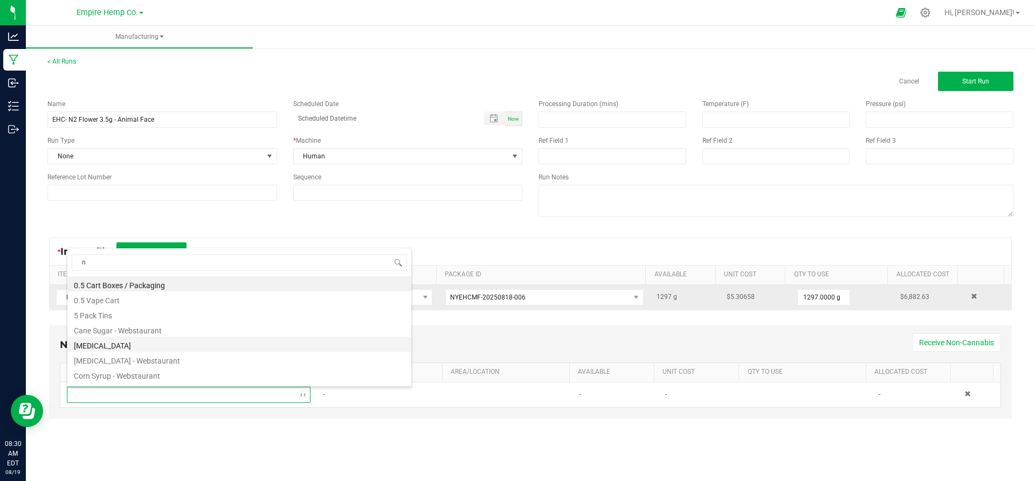
type input "n2"
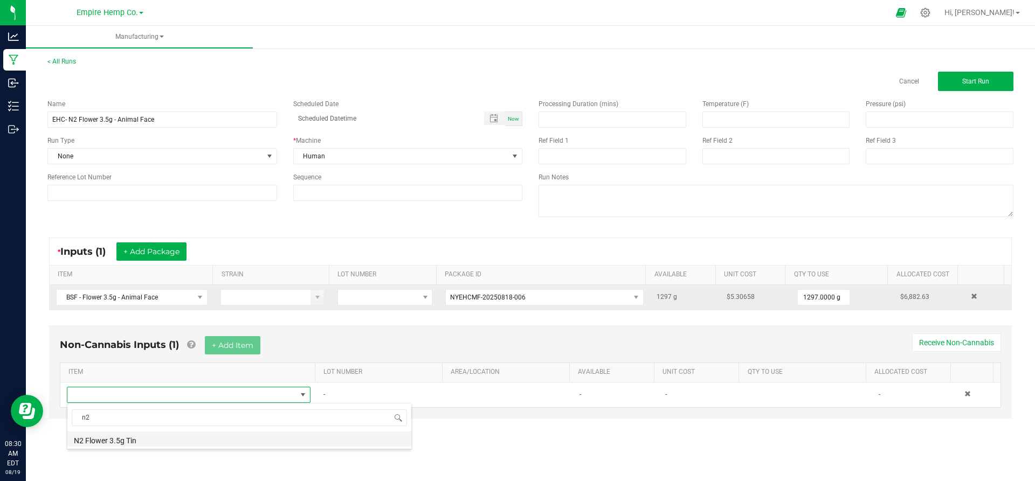
click at [163, 439] on li "N2 Flower 3.5g Tin" at bounding box center [239, 439] width 344 height 15
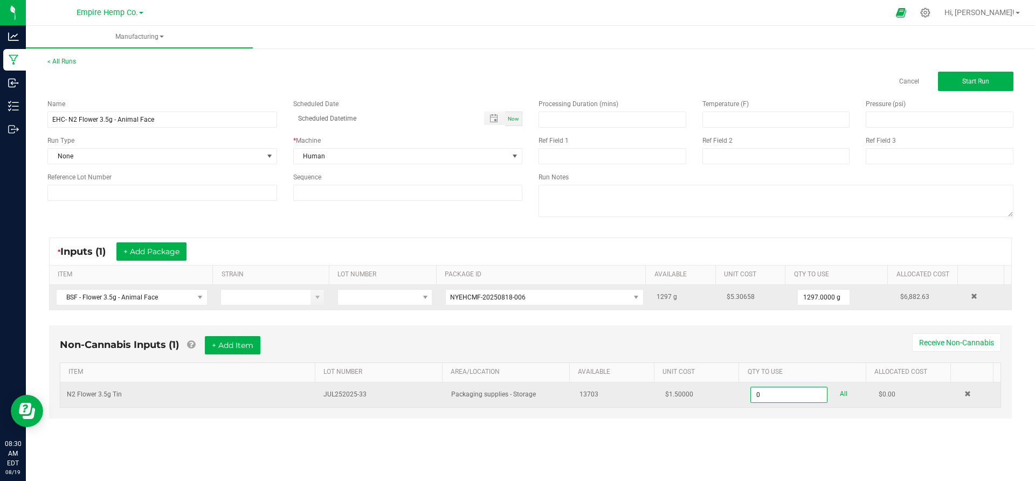
click at [762, 391] on input "0" at bounding box center [788, 394] width 75 height 15
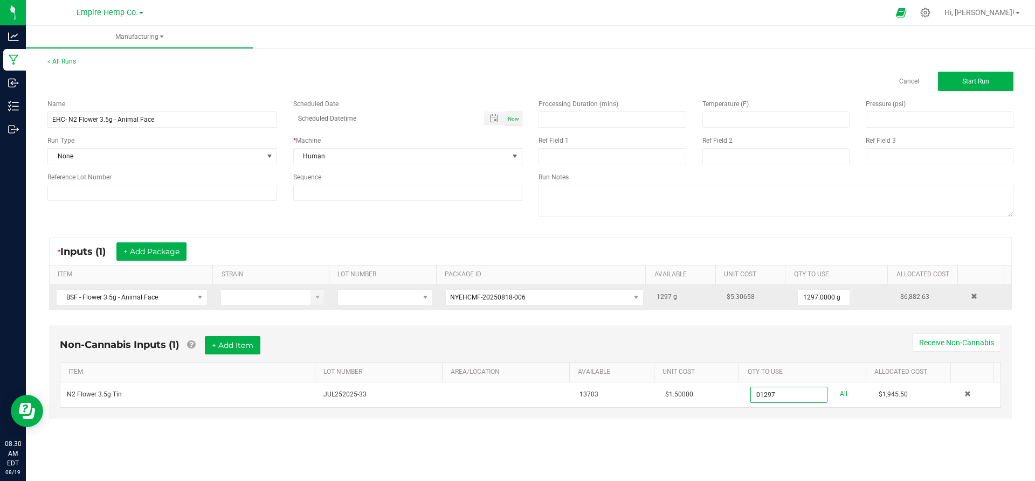
type input "1297 ea"
click at [801, 428] on div "Non-Cannabis Inputs (1) + Add Item Receive Non-Cannabis ITEM LOT NUMBER AREA/LO…" at bounding box center [530, 379] width 982 height 119
click at [952, 85] on button "Start Run" at bounding box center [975, 81] width 75 height 19
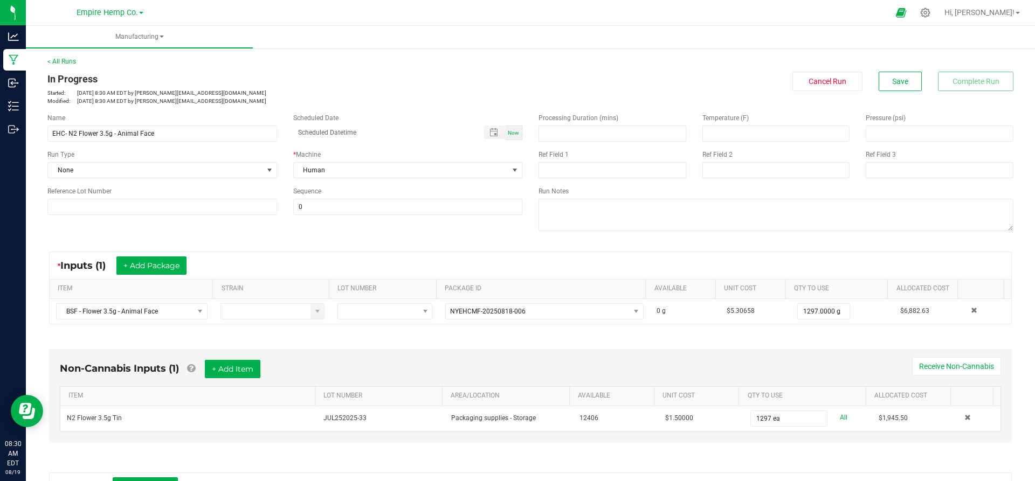
scroll to position [179, 0]
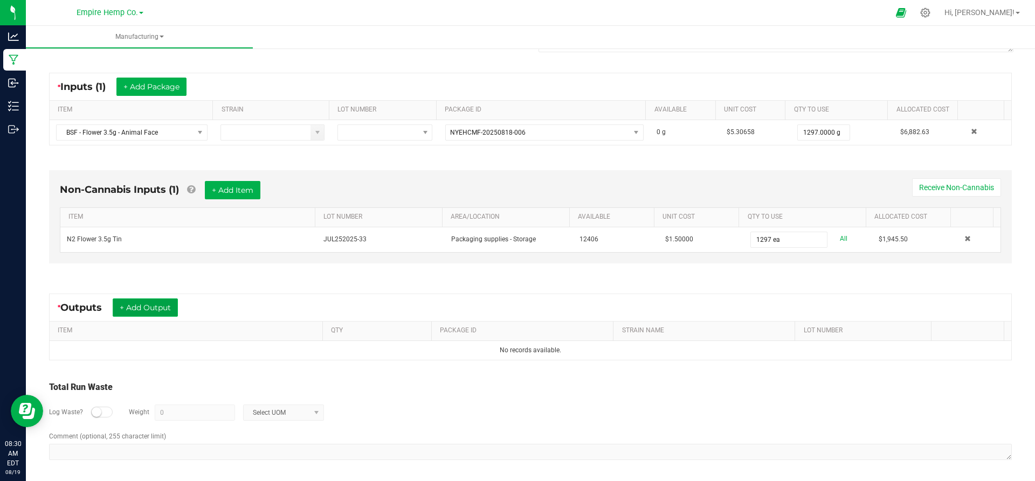
click at [144, 313] on button "+ Add Output" at bounding box center [145, 308] width 65 height 18
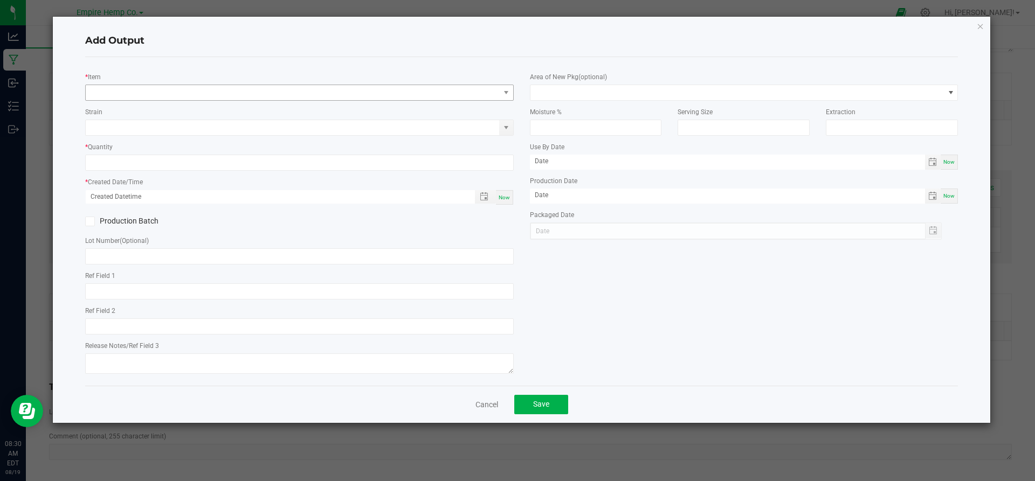
click at [197, 94] on div "* Item Strain * Quantity * Created Date/Time Now Production Batch Lot Number (O…" at bounding box center [299, 221] width 445 height 311
click at [198, 81] on div "* Item" at bounding box center [299, 86] width 428 height 30
click at [195, 94] on span "NO DATA FOUND" at bounding box center [293, 92] width 414 height 15
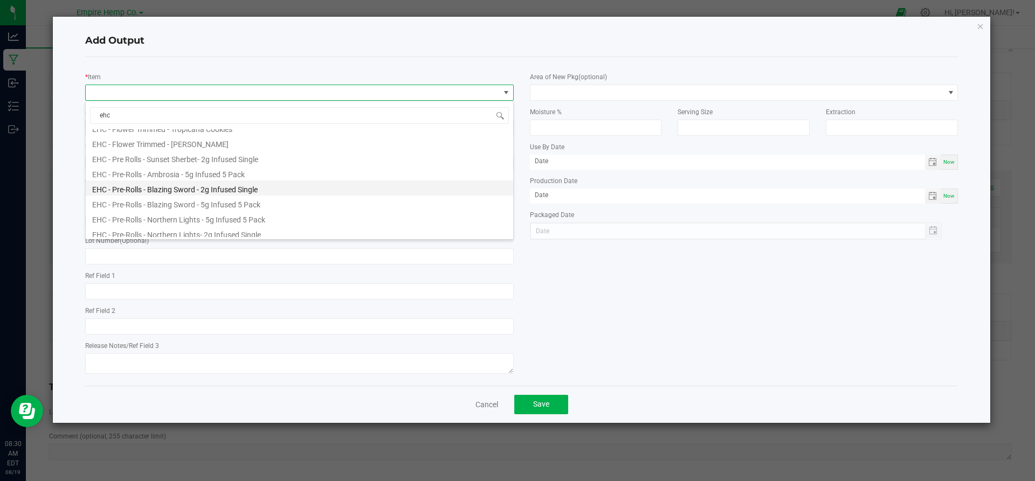
scroll to position [627, 0]
type input "e"
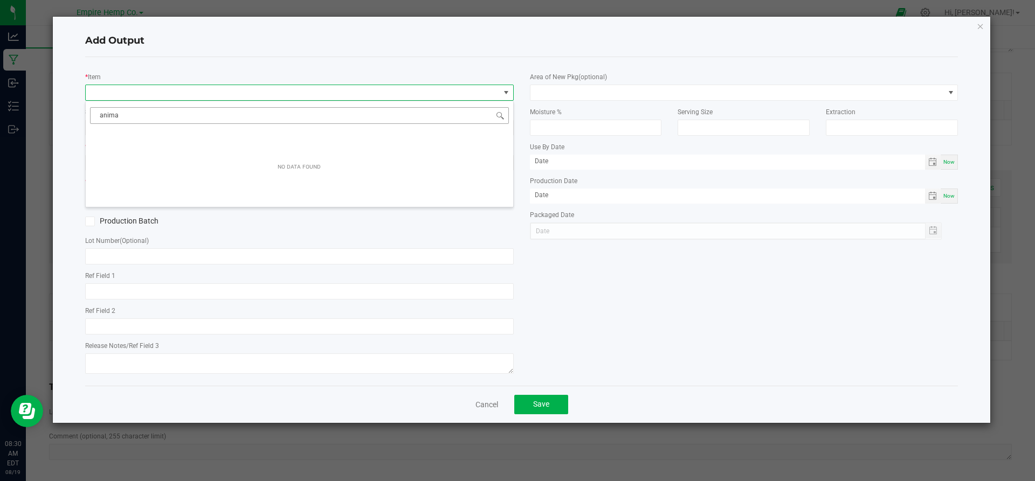
type input "animal"
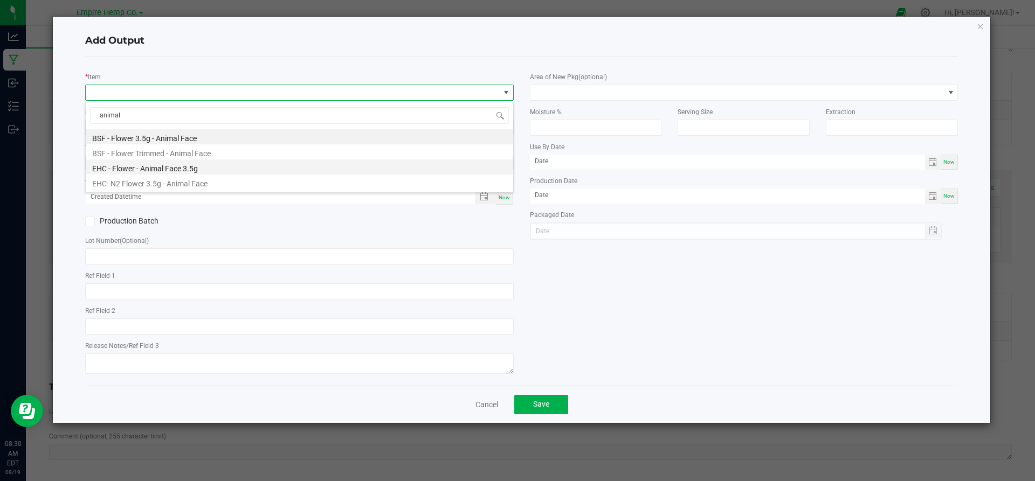
click at [170, 169] on li "EHC - Flower - Animal Face 3.5g" at bounding box center [299, 166] width 427 height 15
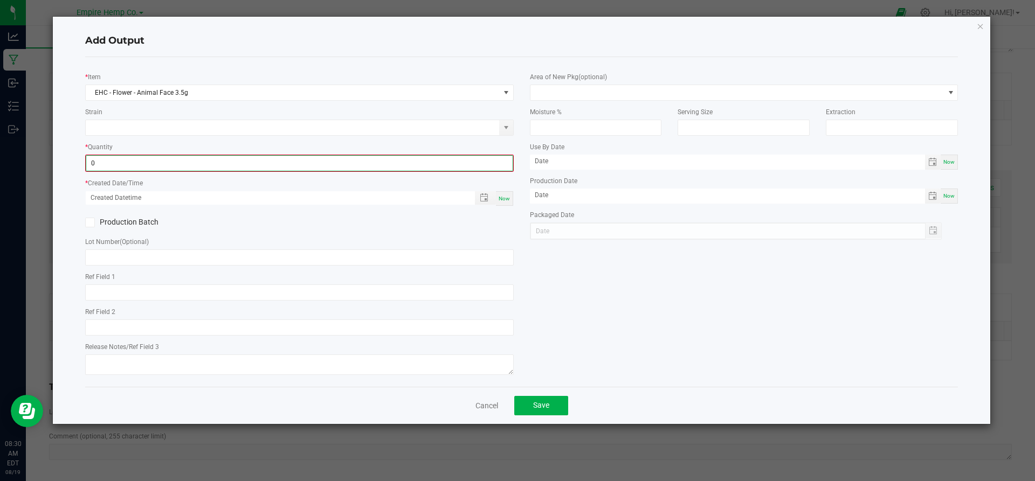
click at [206, 170] on input "0" at bounding box center [299, 163] width 426 height 15
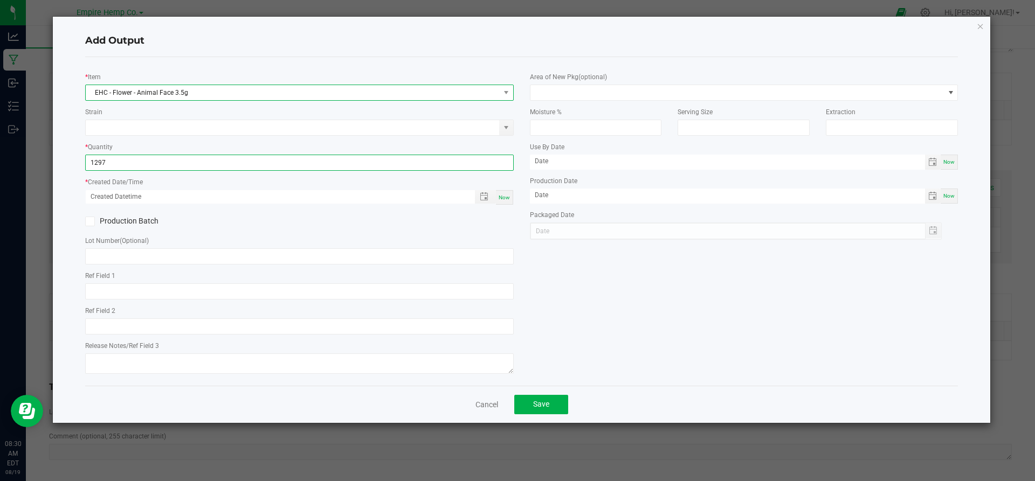
type input "1297.0000 g"
drag, startPoint x: 233, startPoint y: 91, endPoint x: 62, endPoint y: 87, distance: 170.8
click at [62, 87] on div "Add Output * Item EHC - Flower - Animal Face 3.5g Strain * Quantity 1297.0000 g…" at bounding box center [522, 220] width 938 height 406
copy span "EHC - Flower - Animal Face 3.5g"
click at [483, 409] on link "Cancel" at bounding box center [486, 404] width 23 height 11
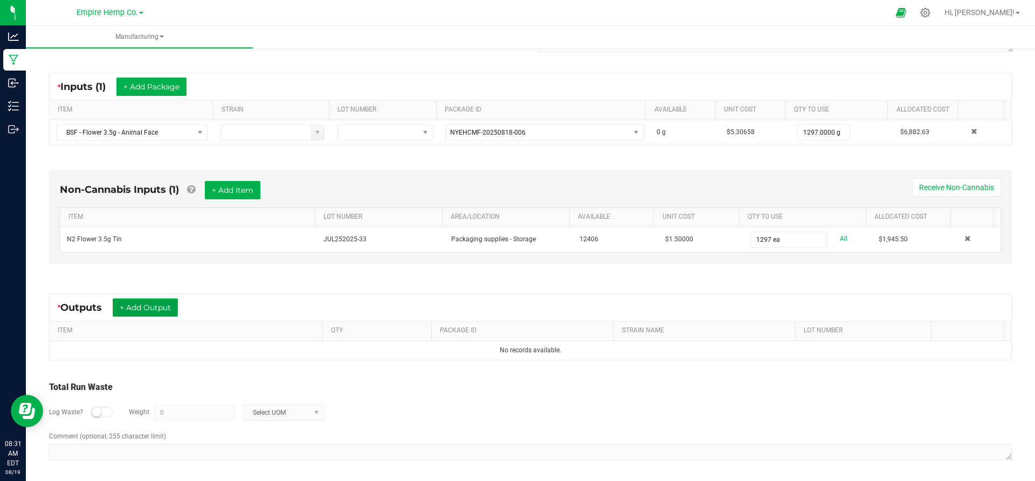
click at [171, 311] on button "+ Add Output" at bounding box center [145, 308] width 65 height 18
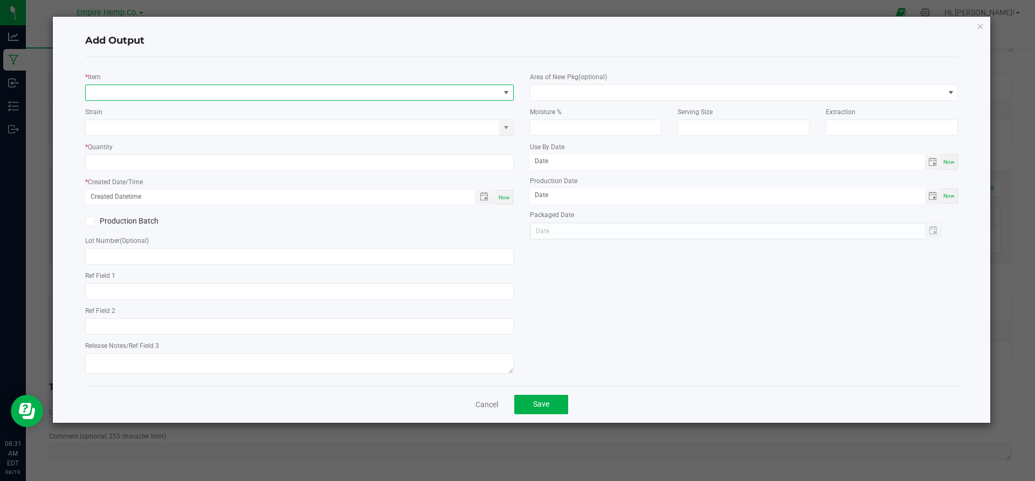
click at [224, 99] on span "NO DATA FOUND" at bounding box center [293, 92] width 414 height 15
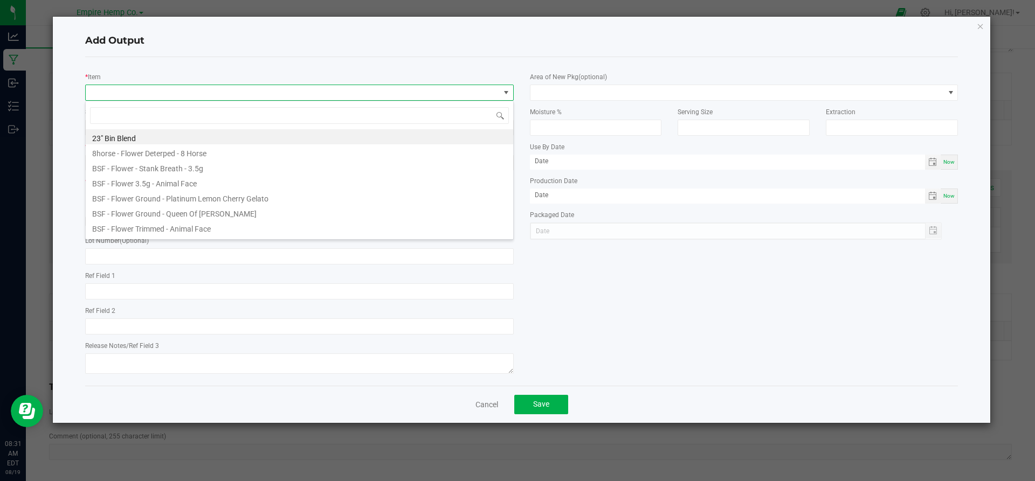
scroll to position [16, 428]
type input "EHC - Flower - Animal Face 3.5g"
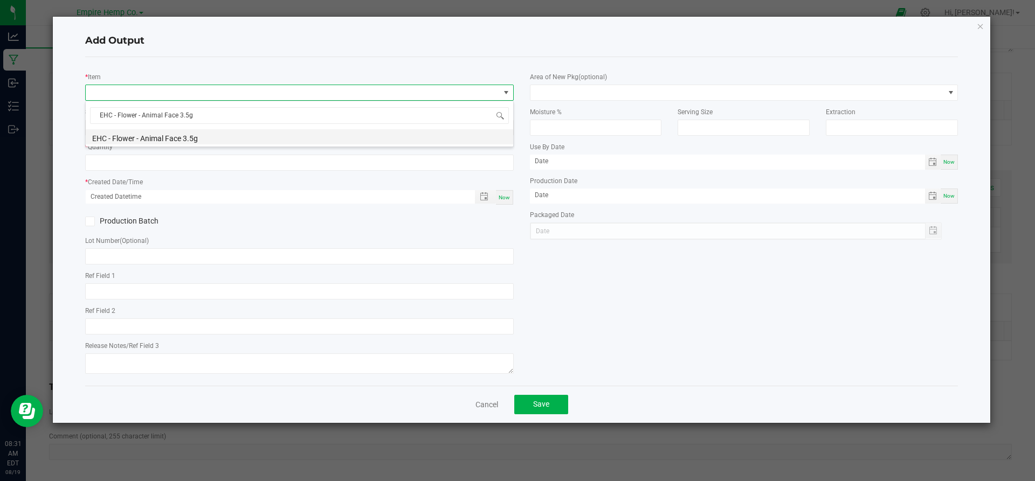
click at [191, 133] on li "EHC - Flower - Animal Face 3.5g" at bounding box center [299, 136] width 427 height 15
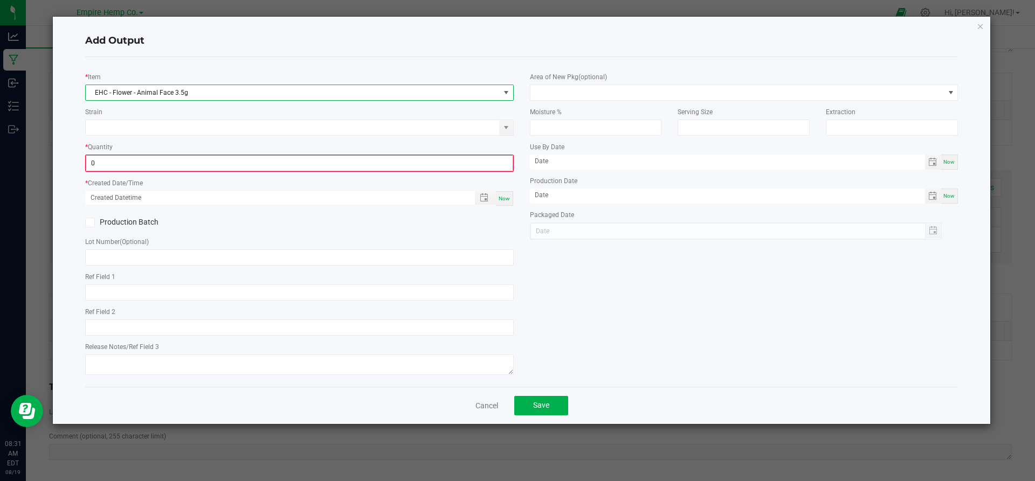
click at [171, 163] on input "0" at bounding box center [299, 163] width 426 height 15
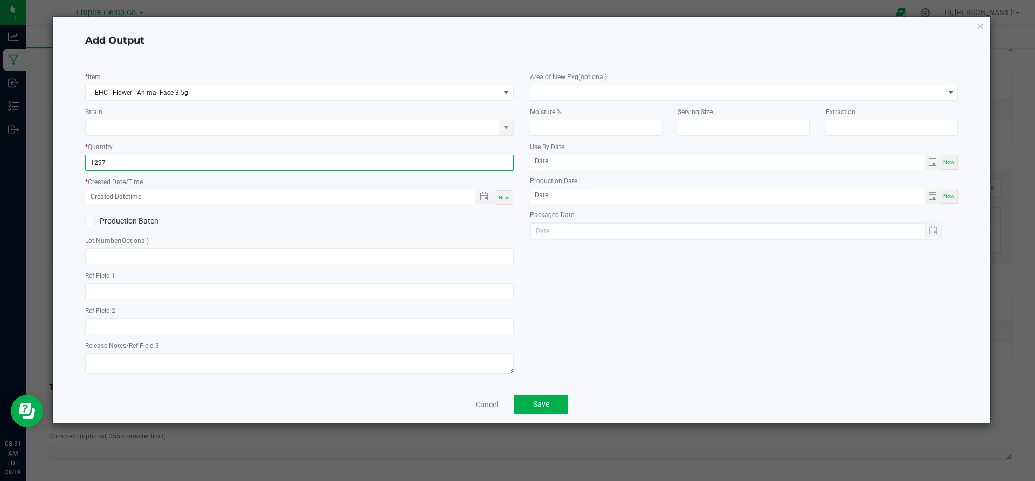
type input "1297.0000 g"
click at [126, 145] on div "* Quantity 1297.0000 g" at bounding box center [299, 156] width 428 height 30
click at [485, 198] on span "Toggle popup" at bounding box center [484, 196] width 9 height 9
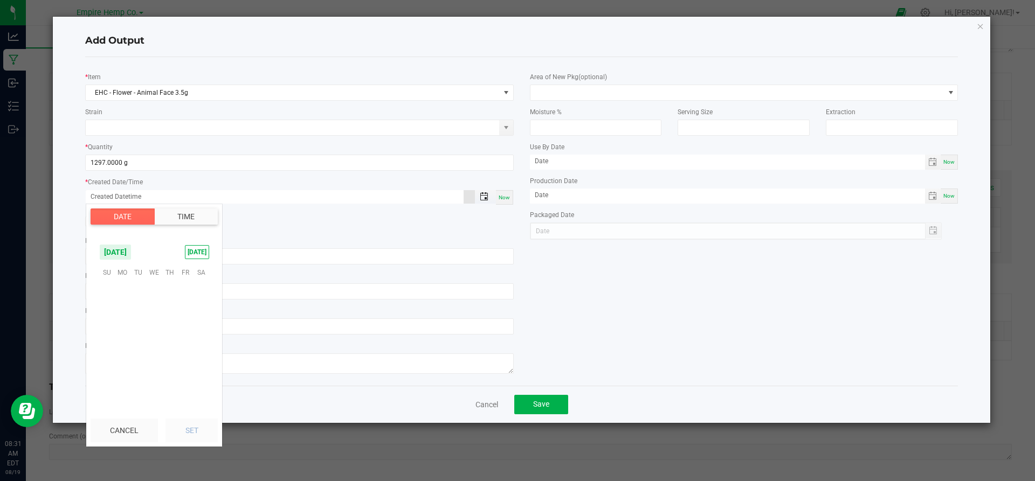
scroll to position [174632, 0]
click at [504, 198] on span "Now" at bounding box center [503, 198] width 11 height 6
type input "[DATE] 8:31 AM"
type input "[DATE]"
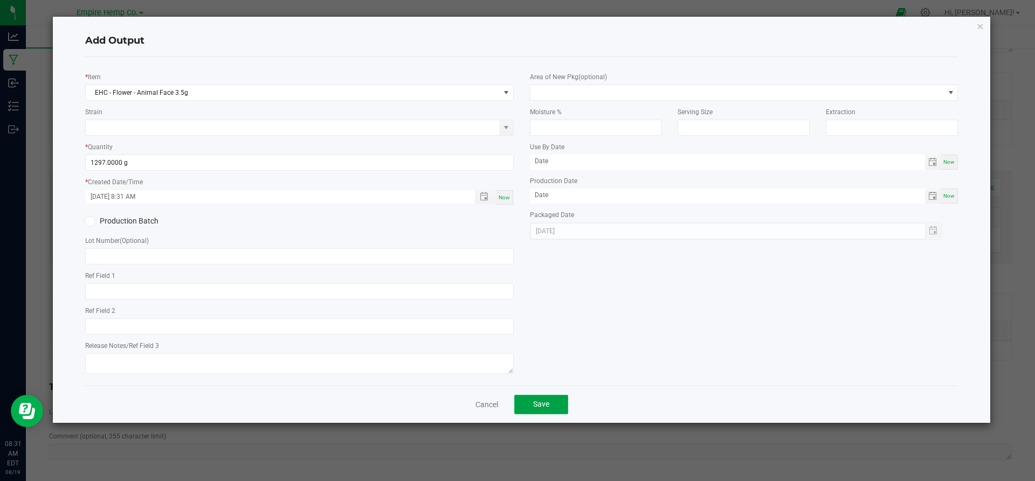
click at [528, 400] on button "Save" at bounding box center [541, 404] width 54 height 19
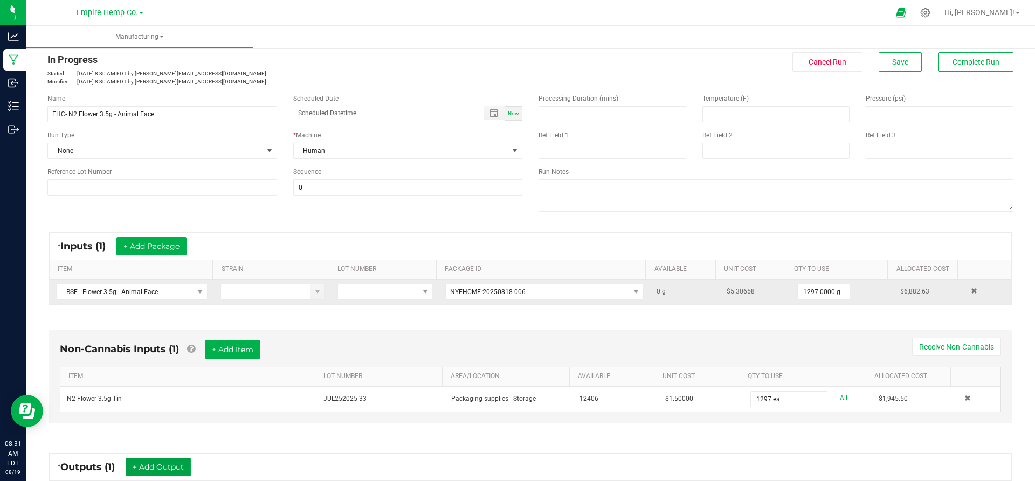
scroll to position [0, 0]
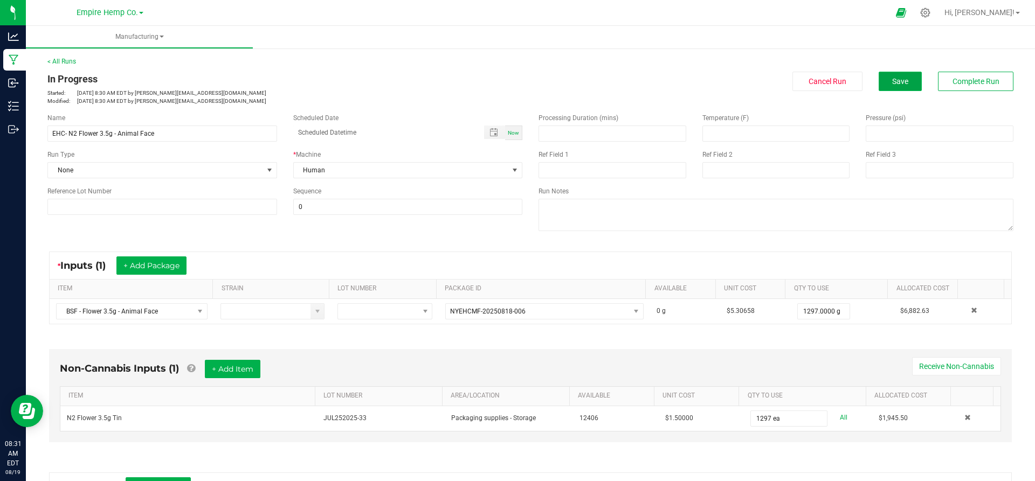
click at [878, 85] on button "Save" at bounding box center [899, 81] width 43 height 19
click at [896, 81] on span "Save" at bounding box center [900, 81] width 16 height 9
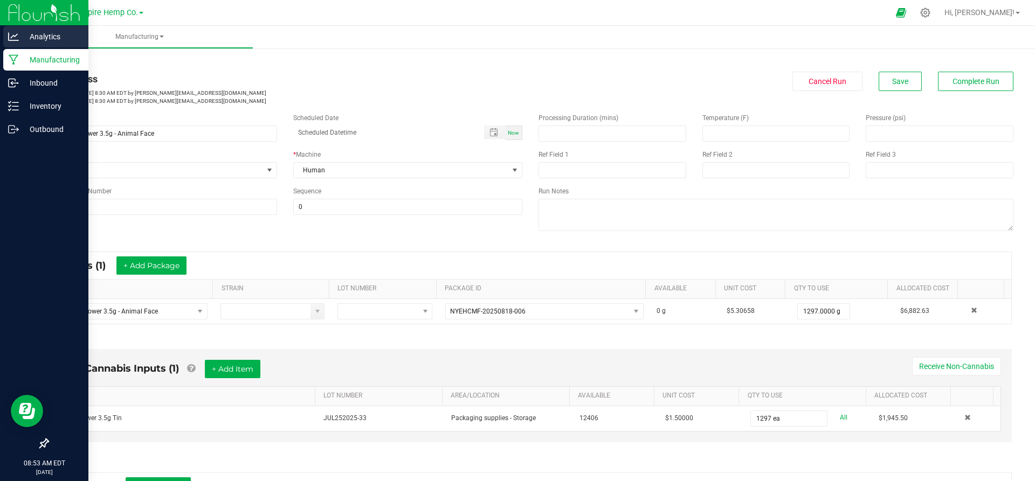
click at [41, 45] on div "Analytics" at bounding box center [45, 37] width 85 height 22
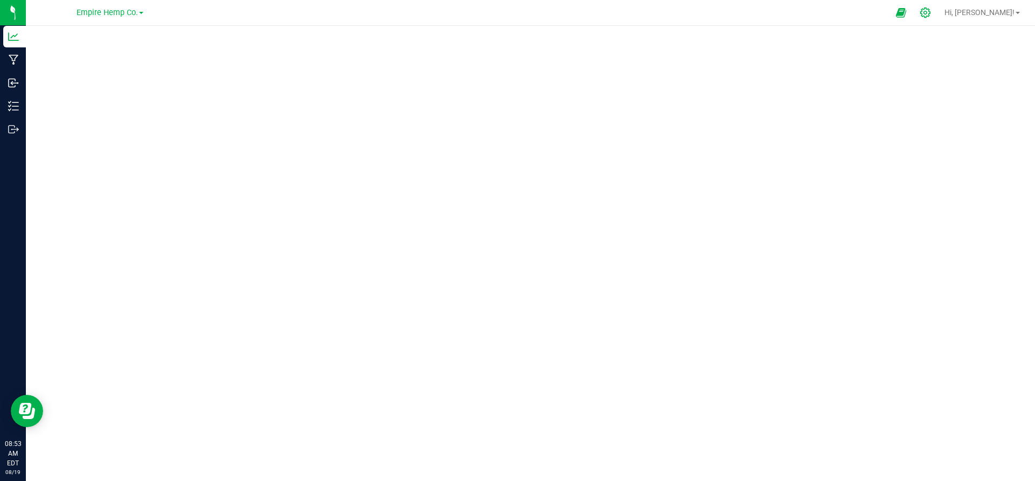
click at [939, 18] on div at bounding box center [925, 12] width 27 height 23
click at [931, 14] on icon at bounding box center [924, 12] width 11 height 11
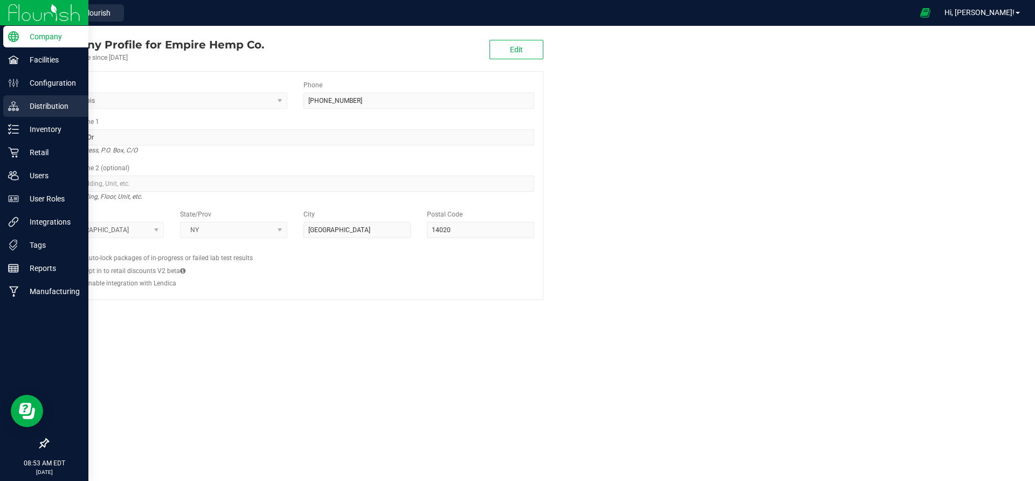
click at [29, 118] on link "Distribution" at bounding box center [44, 106] width 88 height 23
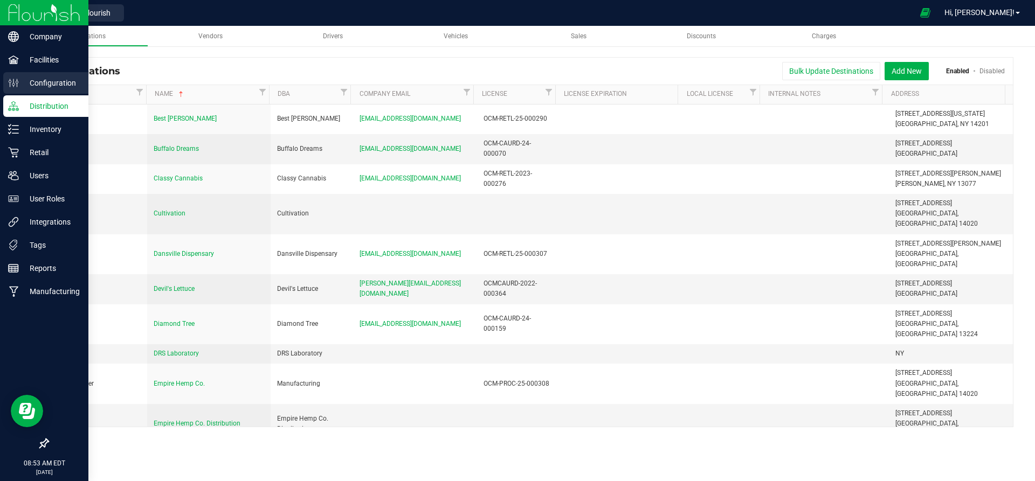
click at [32, 81] on p "Configuration" at bounding box center [51, 83] width 65 height 13
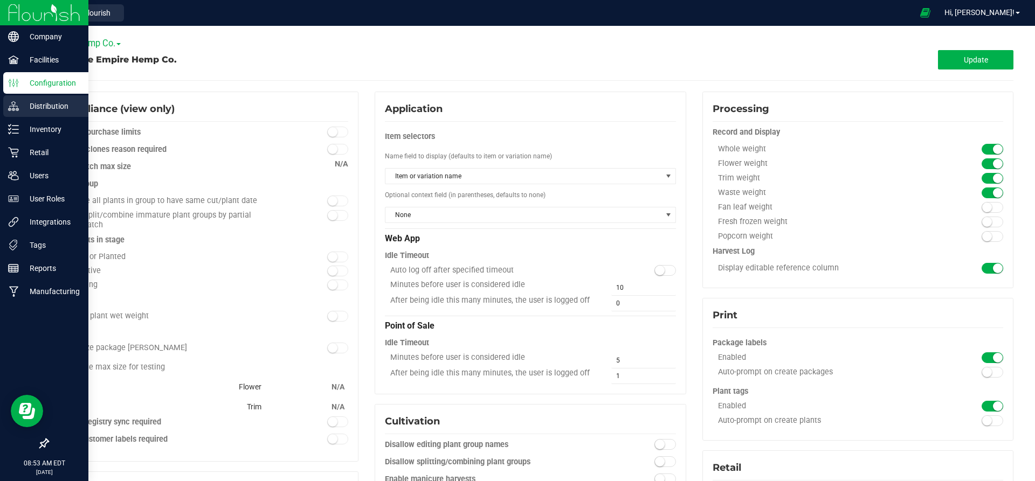
click at [25, 102] on p "Distribution" at bounding box center [51, 106] width 65 height 13
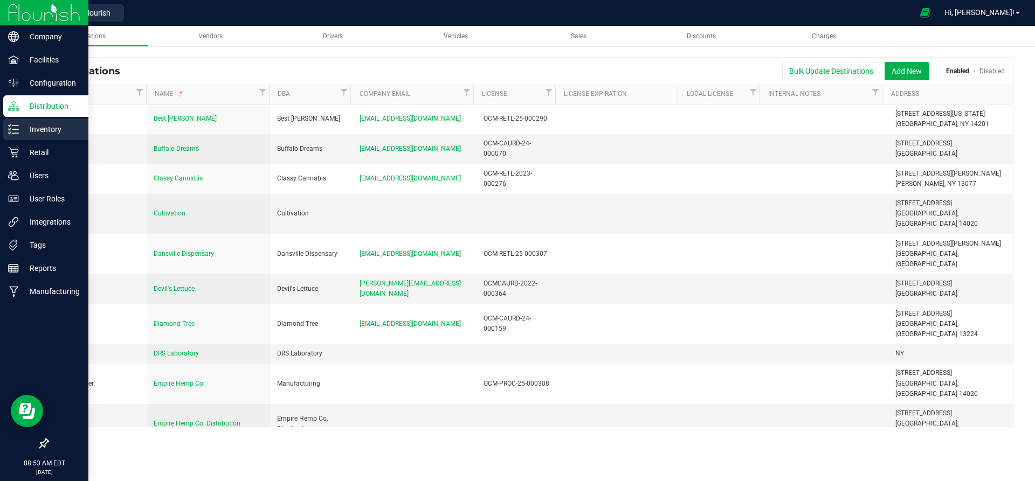
click at [23, 126] on p "Inventory" at bounding box center [51, 129] width 65 height 13
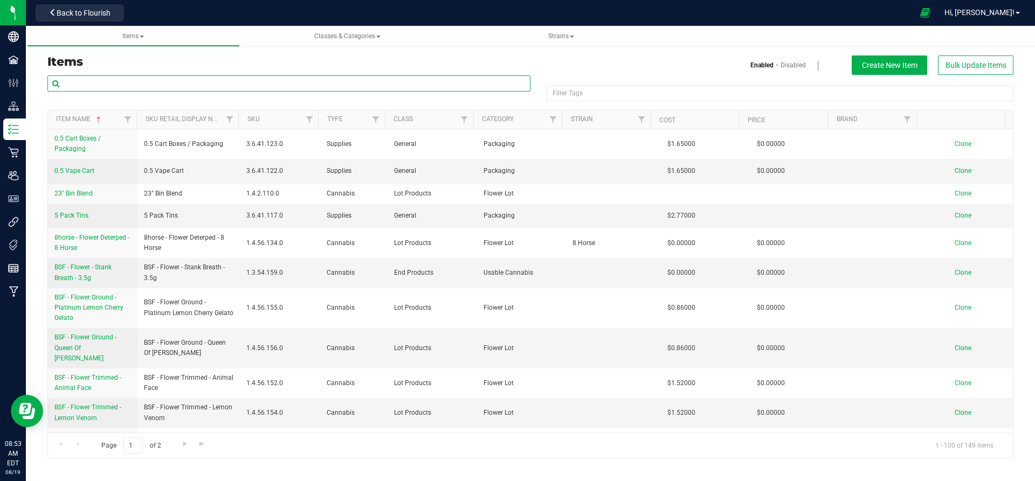
click at [311, 85] on input "text" at bounding box center [288, 83] width 483 height 16
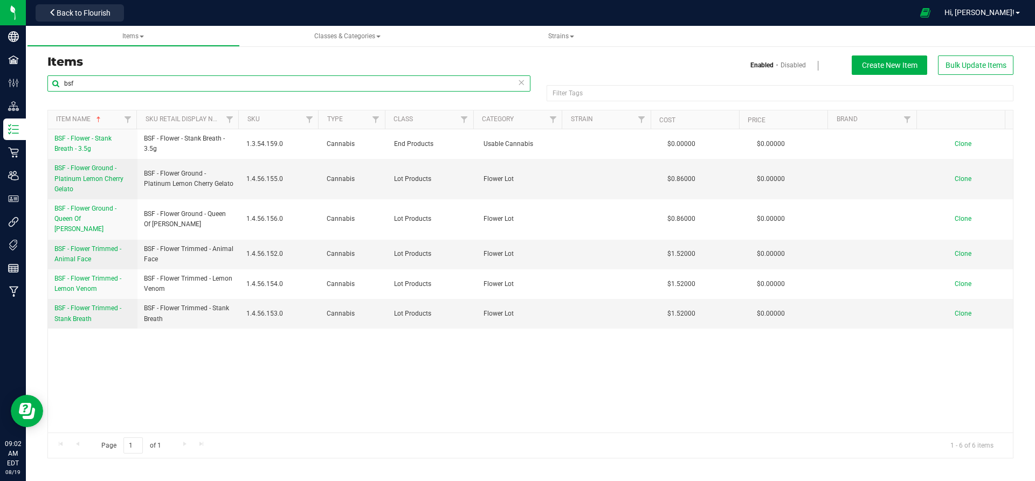
type input "bsf"
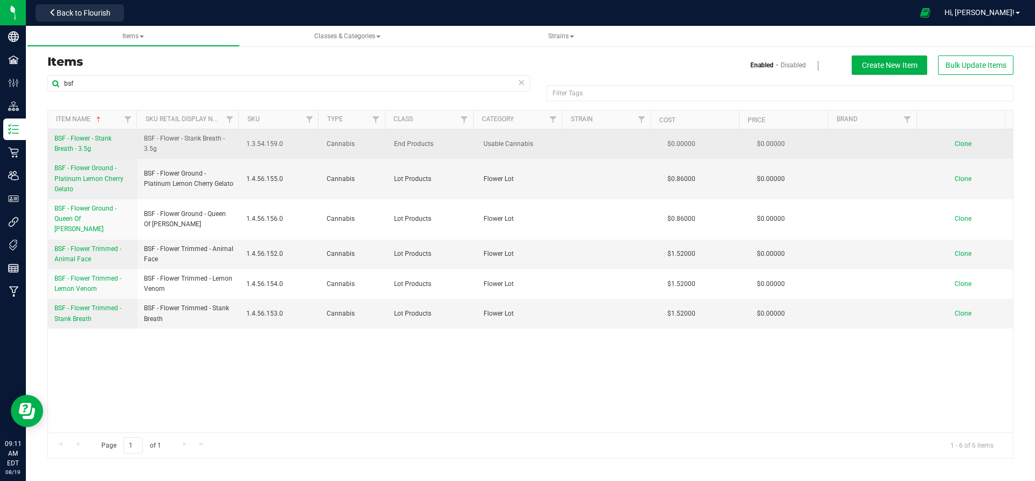
click at [87, 143] on link "BSF - Flower - Stank Breath - 3.5g" at bounding box center [92, 144] width 77 height 20
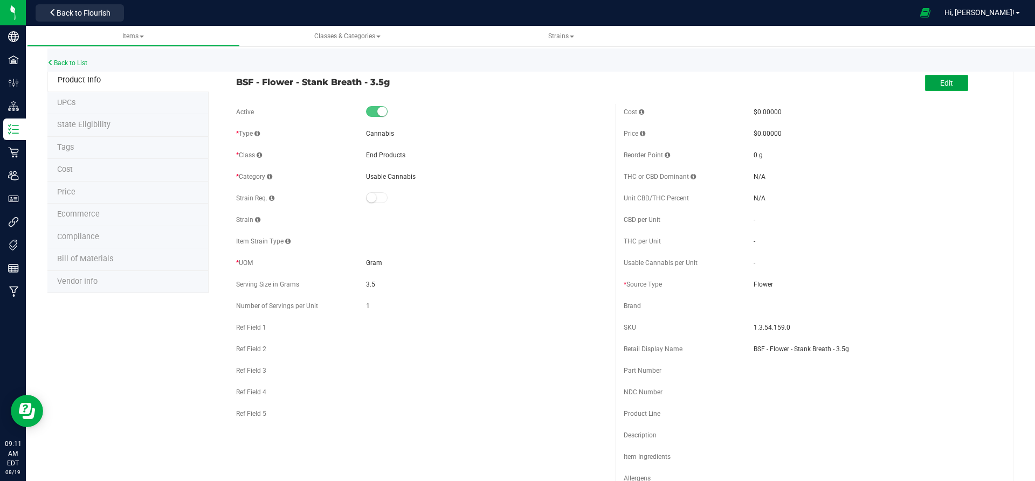
click at [926, 79] on button "Edit" at bounding box center [946, 83] width 43 height 16
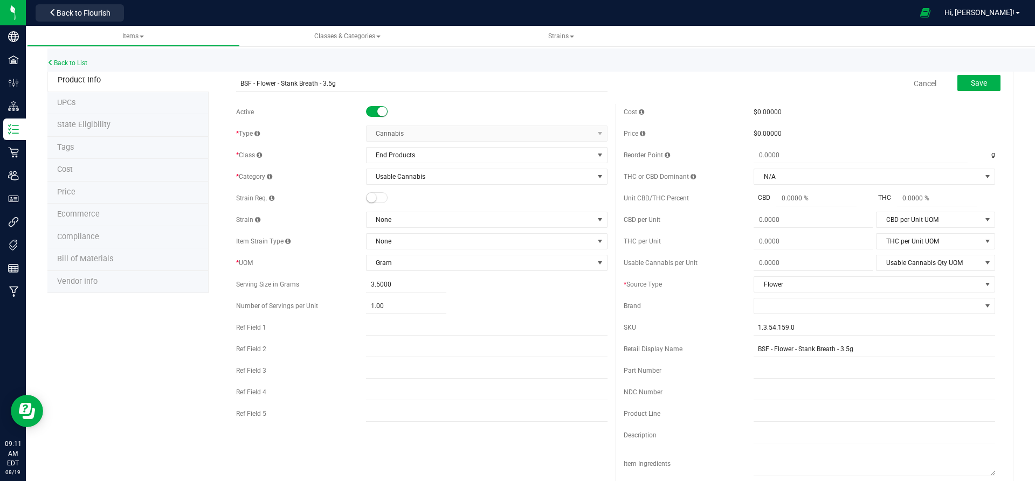
click at [384, 108] on span at bounding box center [377, 111] width 22 height 11
click at [975, 81] on span "Save" at bounding box center [978, 83] width 16 height 9
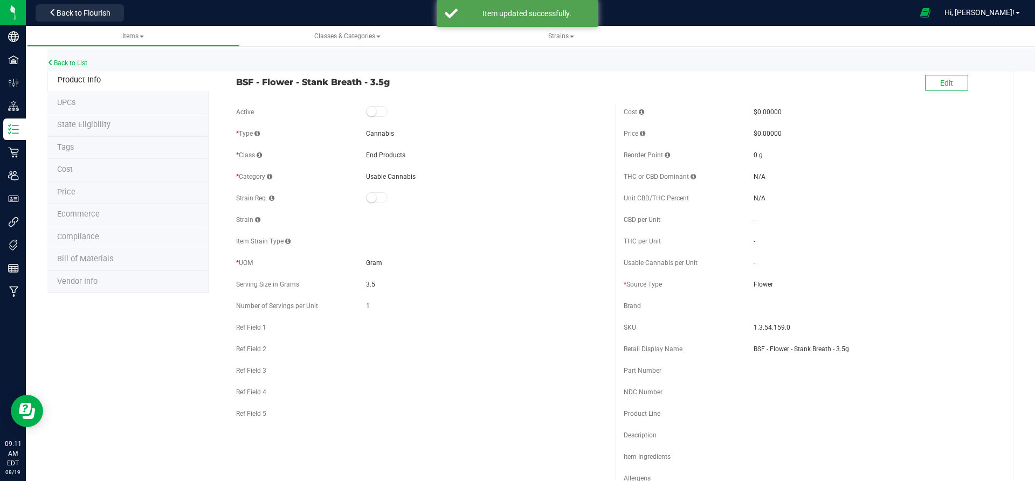
click at [67, 63] on link "Back to List" at bounding box center [67, 63] width 40 height 8
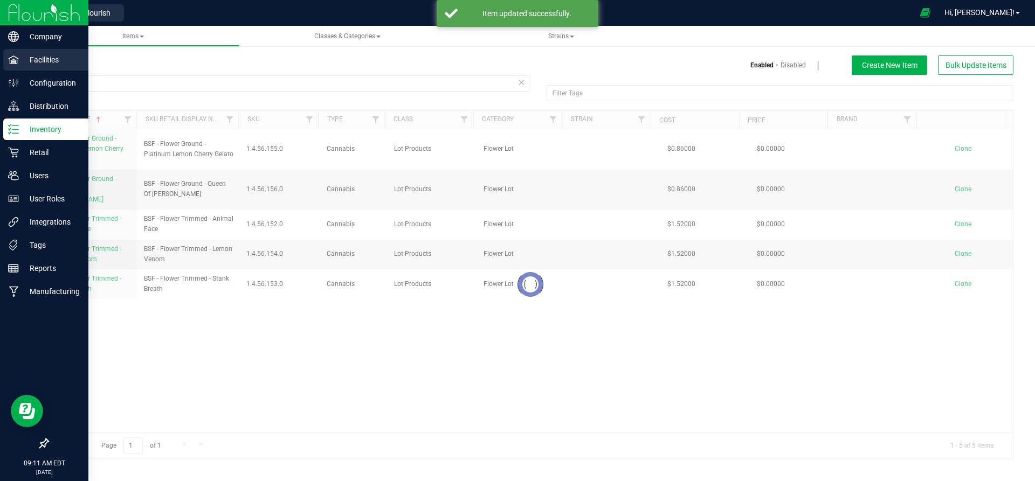
click at [19, 57] on p "Facilities" at bounding box center [51, 59] width 65 height 13
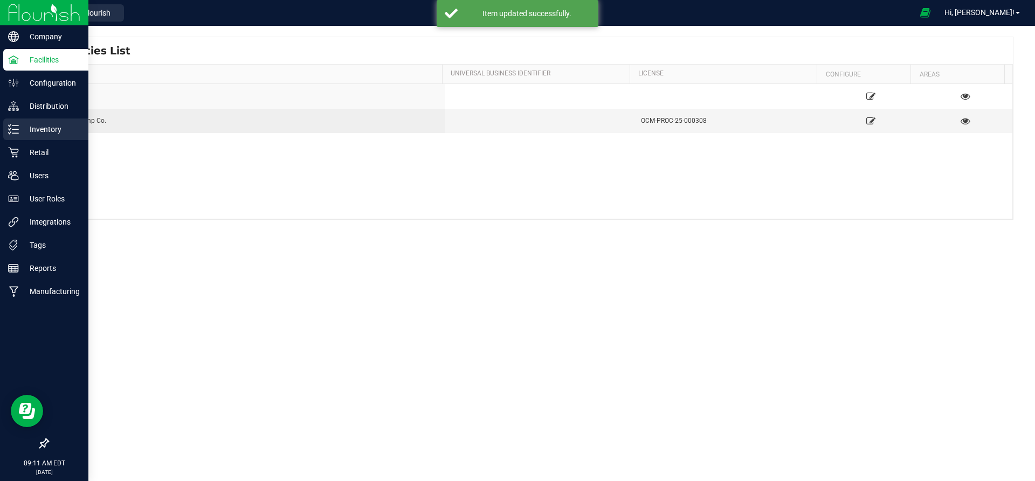
click at [31, 124] on p "Inventory" at bounding box center [51, 129] width 65 height 13
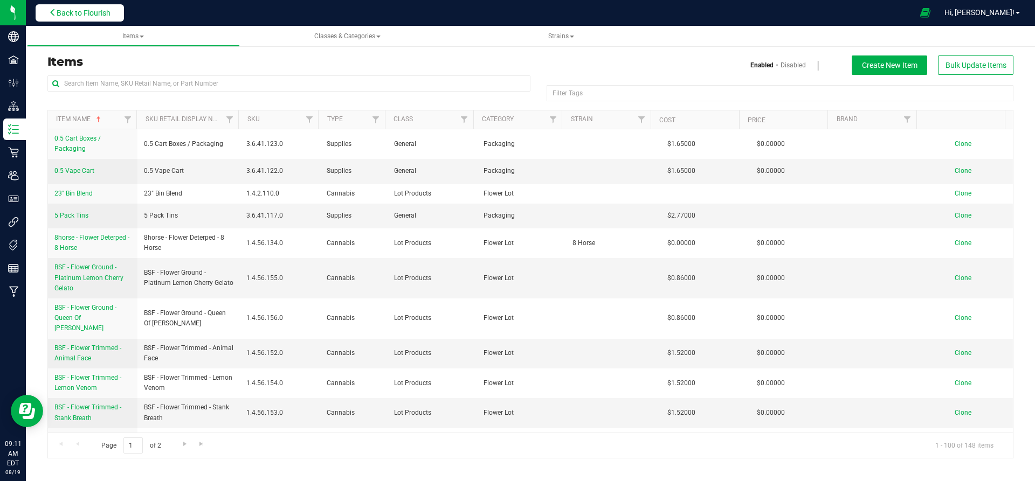
click at [100, 10] on span "Back to Flourish" at bounding box center [84, 13] width 54 height 9
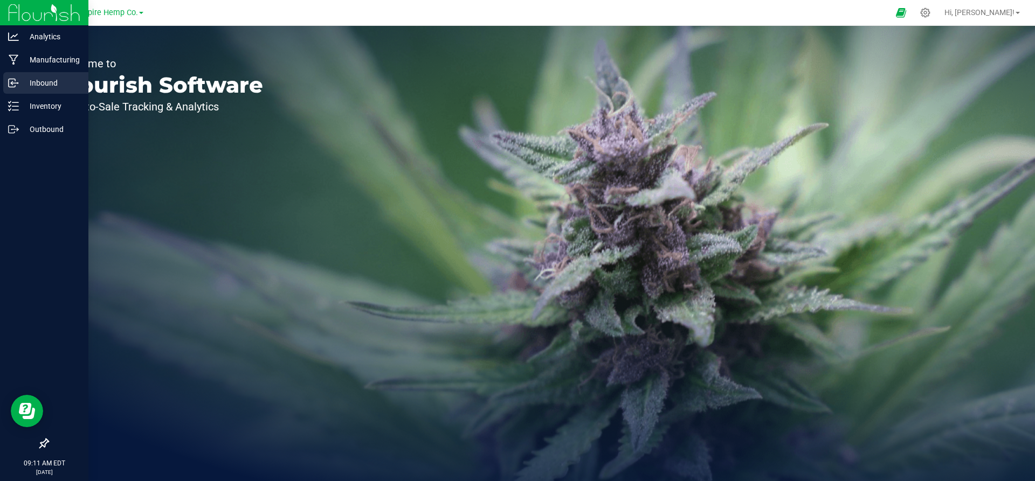
click at [30, 78] on p "Inbound" at bounding box center [51, 83] width 65 height 13
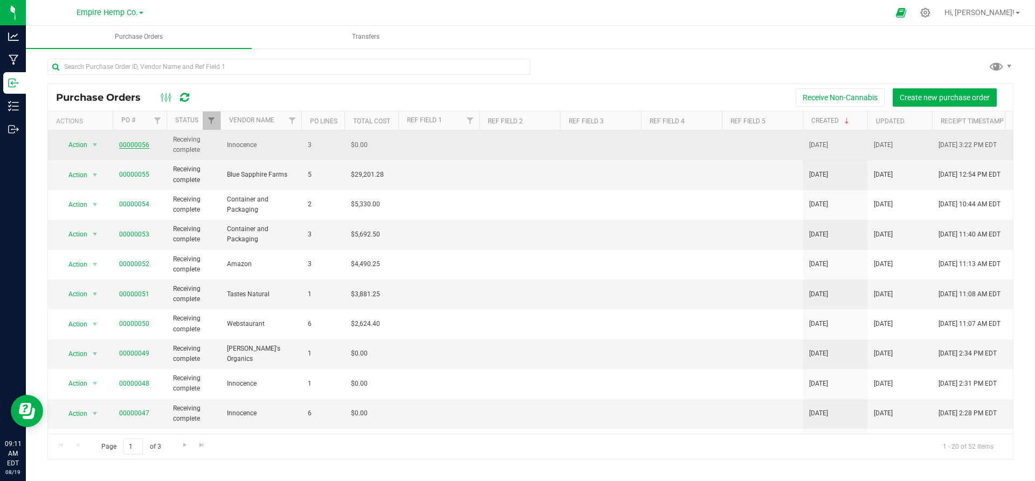
click at [144, 143] on link "00000056" at bounding box center [134, 145] width 30 height 8
